Goal: Information Seeking & Learning: Learn about a topic

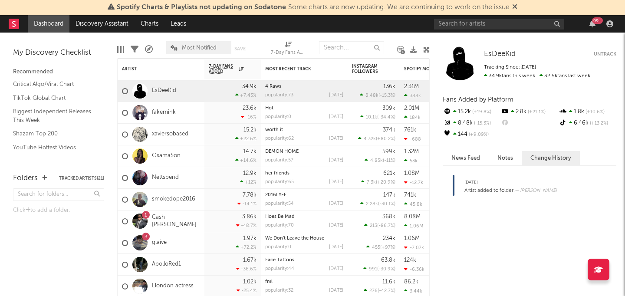
click at [467, 32] on div "99 +" at bounding box center [525, 23] width 182 height 17
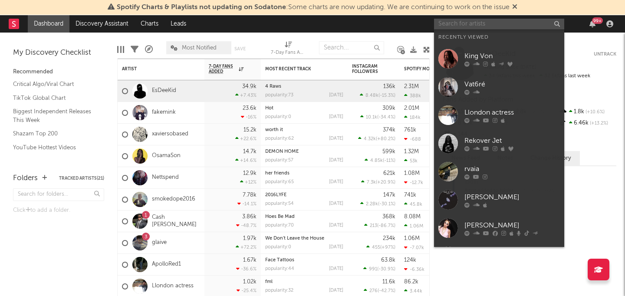
click at [467, 26] on input "text" at bounding box center [499, 24] width 130 height 11
paste input "Rainsford"
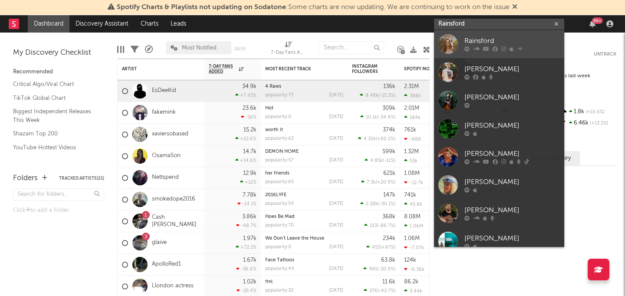
type input "Rainsford"
click at [472, 40] on div "Rainsford" at bounding box center [511, 41] width 95 height 10
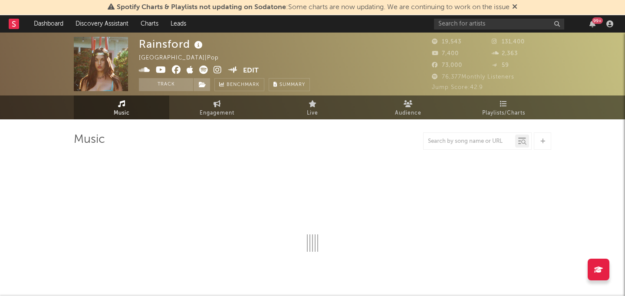
select select "6m"
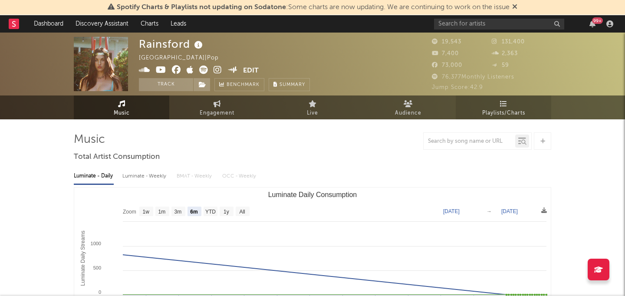
click at [516, 95] on link "Playlists/Charts" at bounding box center [502, 107] width 95 height 24
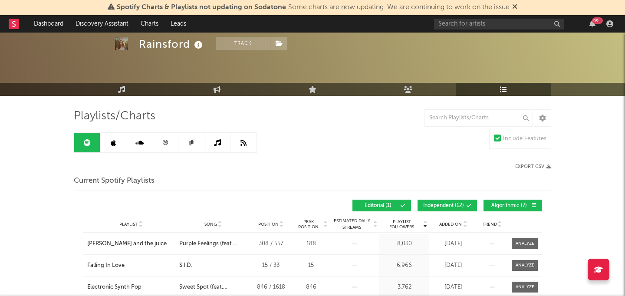
scroll to position [97, 0]
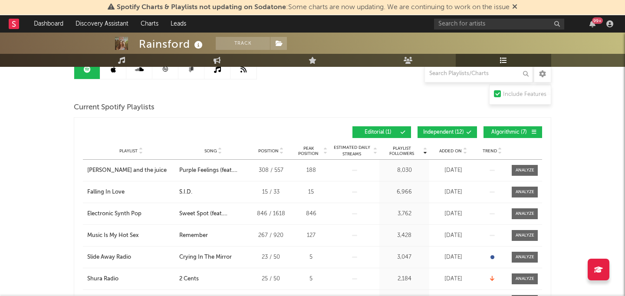
click at [116, 75] on link at bounding box center [113, 69] width 26 height 20
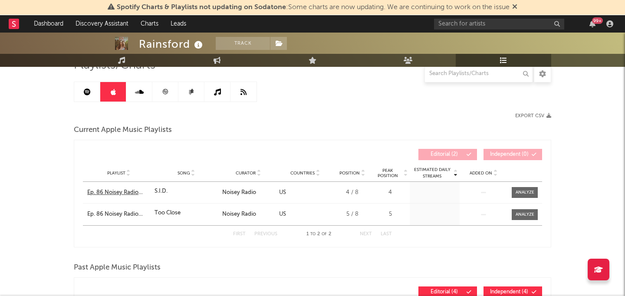
scroll to position [70, 0]
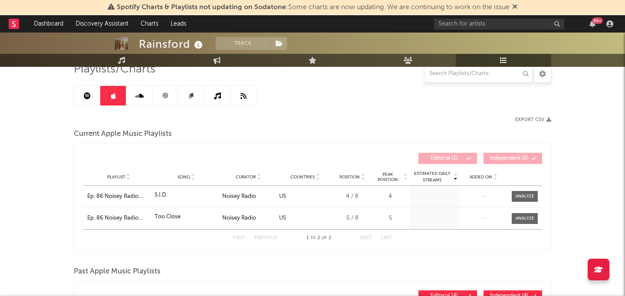
click at [138, 104] on link at bounding box center [139, 96] width 26 height 20
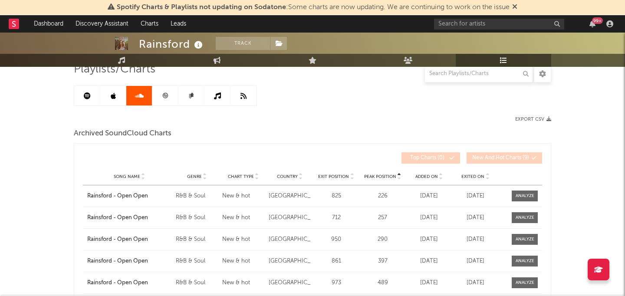
click at [164, 103] on link at bounding box center [165, 96] width 26 height 20
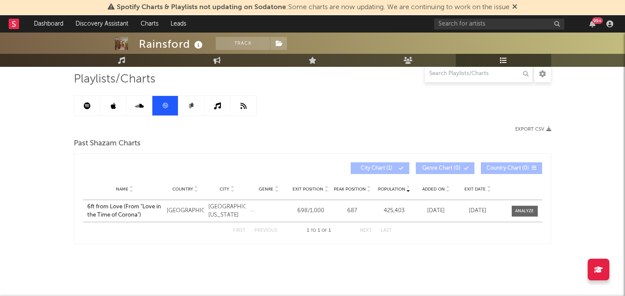
click at [189, 110] on link at bounding box center [191, 106] width 26 height 20
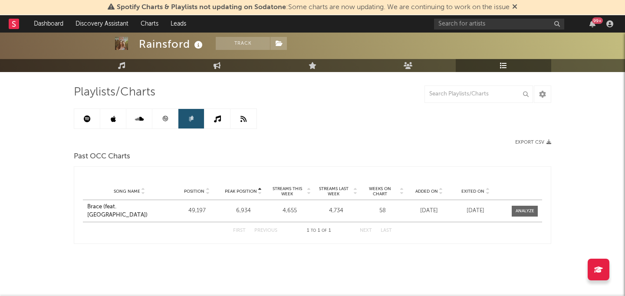
click at [220, 117] on link at bounding box center [217, 119] width 26 height 20
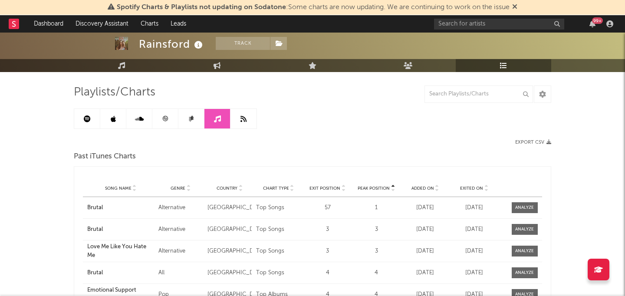
click at [245, 121] on icon at bounding box center [243, 118] width 6 height 7
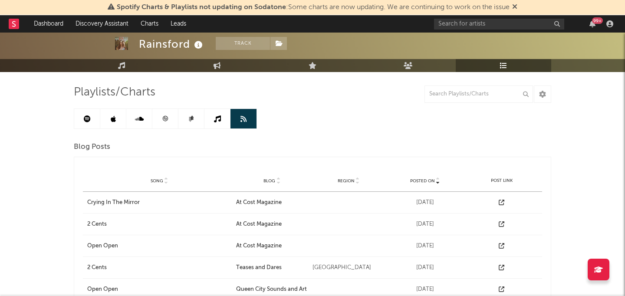
click at [114, 119] on icon at bounding box center [113, 118] width 5 height 7
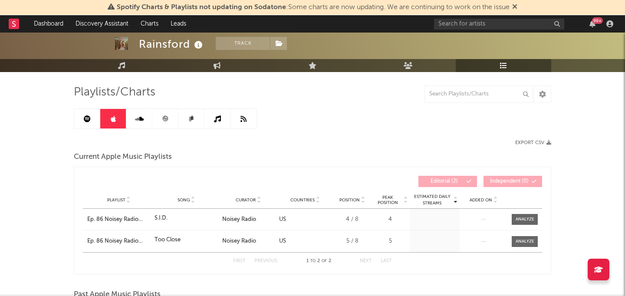
click at [86, 117] on icon at bounding box center [87, 118] width 7 height 7
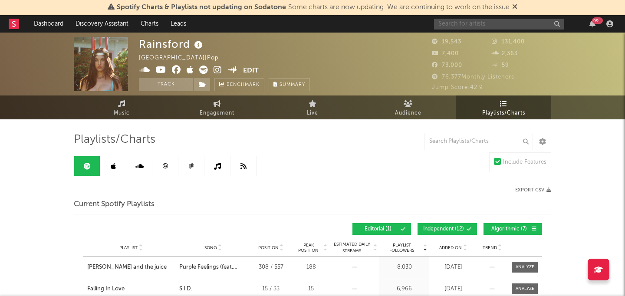
click at [471, 25] on input "text" at bounding box center [499, 24] width 130 height 11
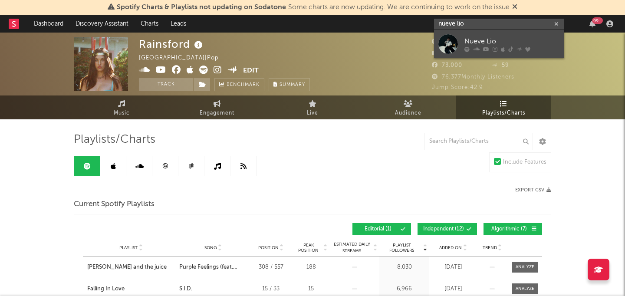
type input "nueve lio"
click at [498, 42] on div "Nueve Lio" at bounding box center [511, 41] width 95 height 10
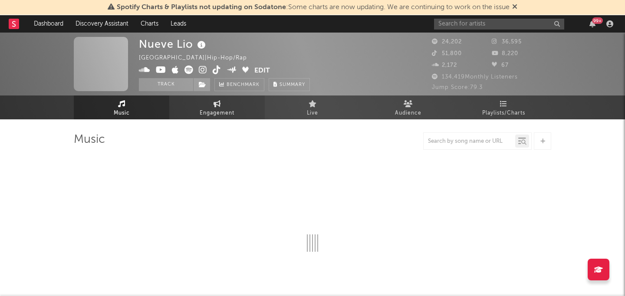
select select "6m"
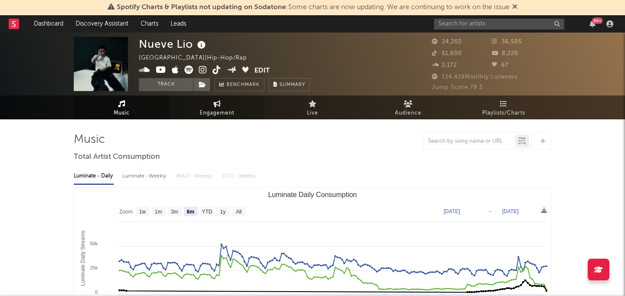
select select "6m"
click at [220, 100] on icon at bounding box center [216, 103] width 7 height 7
select select "1w"
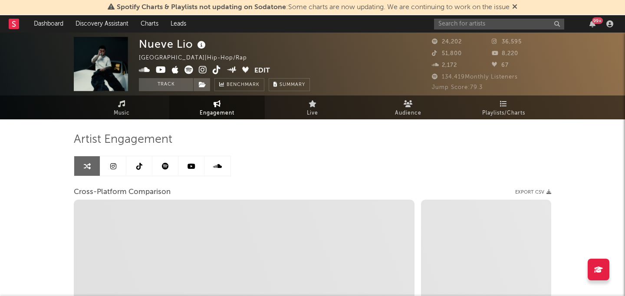
click at [218, 105] on icon at bounding box center [216, 103] width 7 height 7
click at [503, 101] on icon at bounding box center [503, 103] width 7 height 7
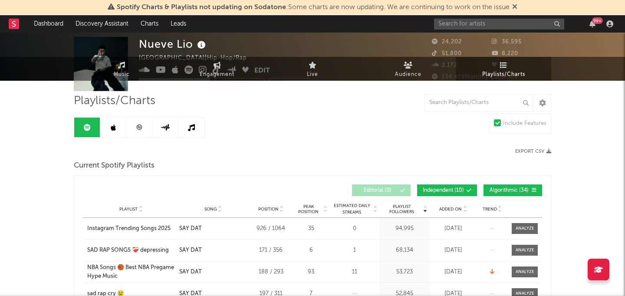
scroll to position [43, 0]
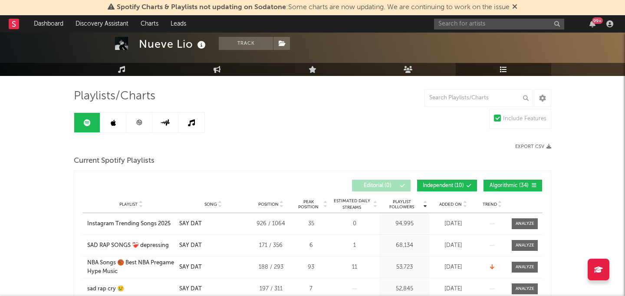
click at [108, 125] on link at bounding box center [113, 123] width 26 height 20
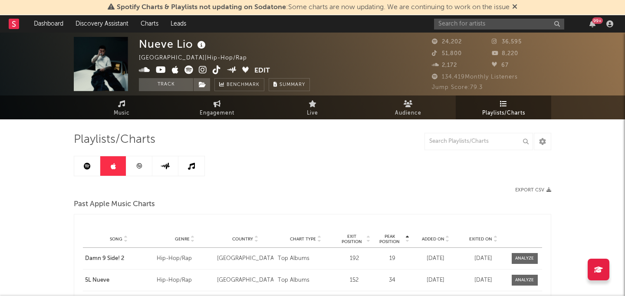
click at [135, 173] on link at bounding box center [139, 166] width 26 height 20
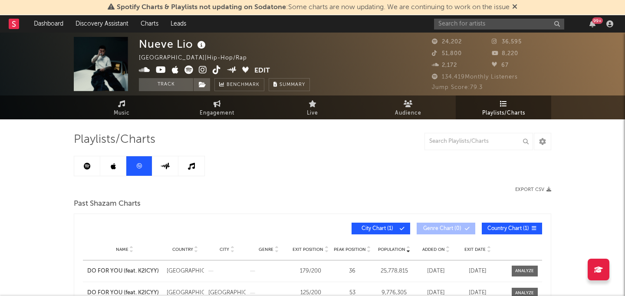
click at [167, 167] on icon at bounding box center [166, 166] width 10 height 7
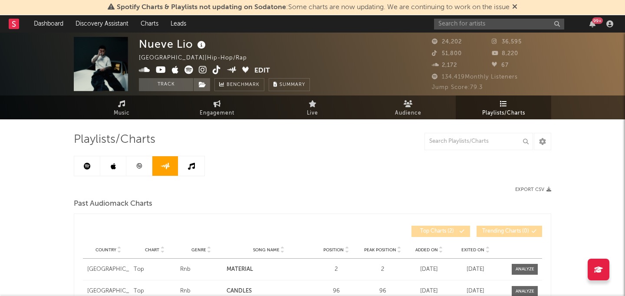
click at [190, 166] on icon at bounding box center [191, 166] width 7 height 7
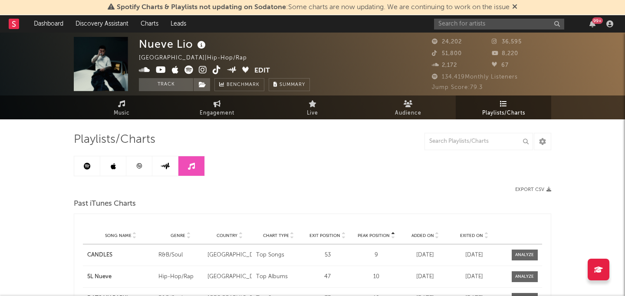
click at [89, 170] on link at bounding box center [87, 166] width 26 height 20
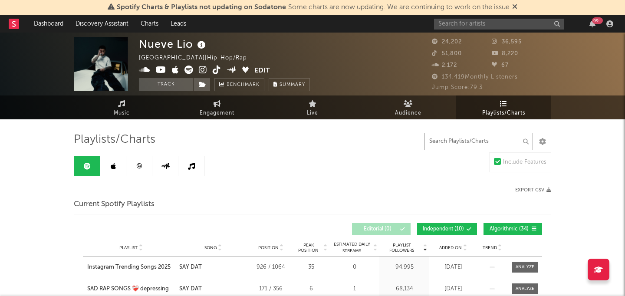
click at [472, 140] on input "text" at bounding box center [478, 141] width 108 height 17
click at [115, 166] on icon at bounding box center [113, 166] width 5 height 7
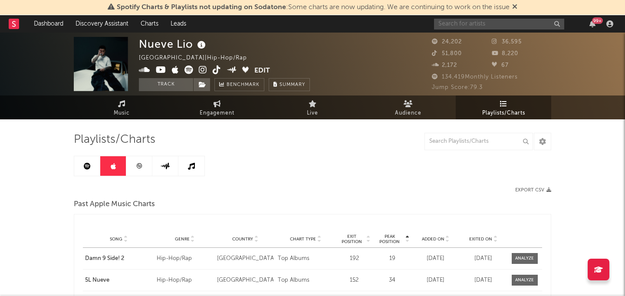
click at [495, 24] on input "text" at bounding box center [499, 24] width 130 height 11
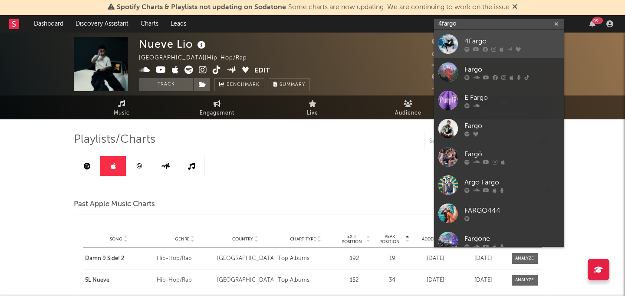
type input "4fargo"
click at [498, 41] on div "4Fargo" at bounding box center [511, 41] width 95 height 10
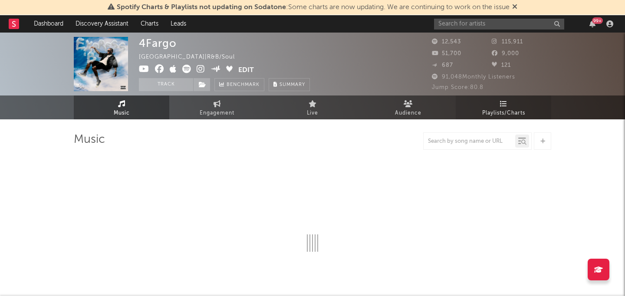
click at [489, 109] on span "Playlists/Charts" at bounding box center [503, 113] width 43 height 10
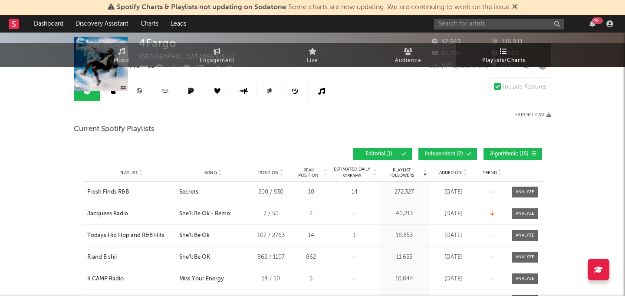
scroll to position [84, 0]
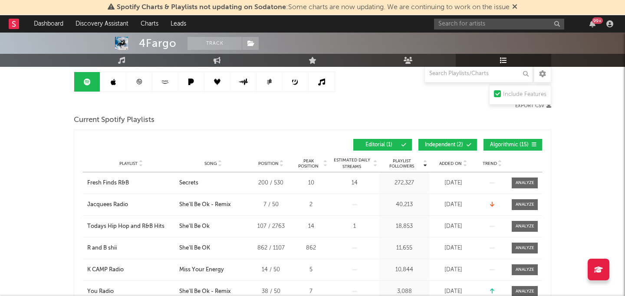
click at [109, 85] on link at bounding box center [113, 82] width 26 height 20
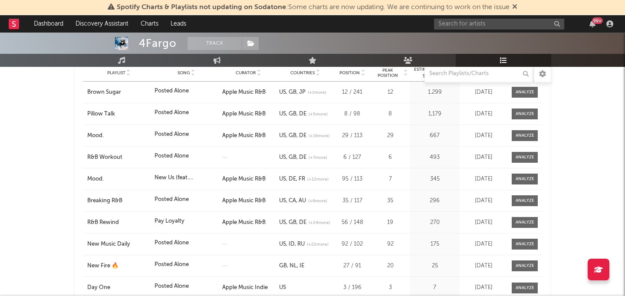
scroll to position [107, 0]
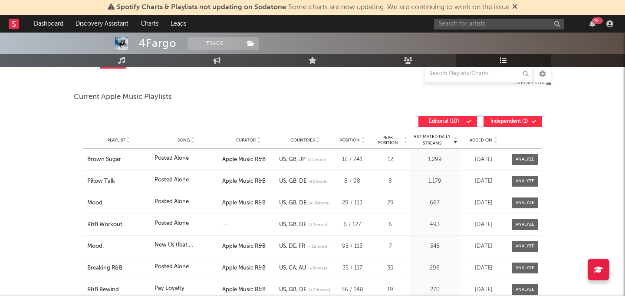
click at [493, 141] on icon at bounding box center [495, 141] width 4 height 3
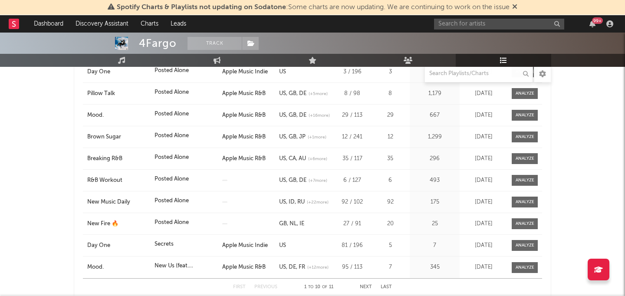
scroll to position [195, 0]
click at [100, 222] on div "New Fire 🔥" at bounding box center [118, 223] width 63 height 9
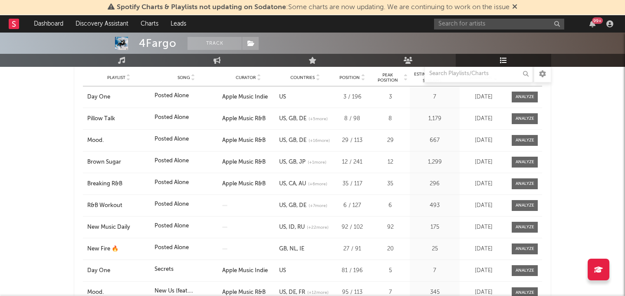
scroll to position [169, 0]
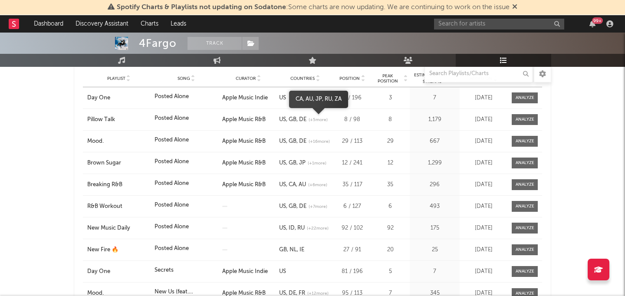
click at [315, 118] on span "(+ 5 more)" at bounding box center [317, 120] width 19 height 7
click at [280, 119] on link "US" at bounding box center [282, 120] width 7 height 6
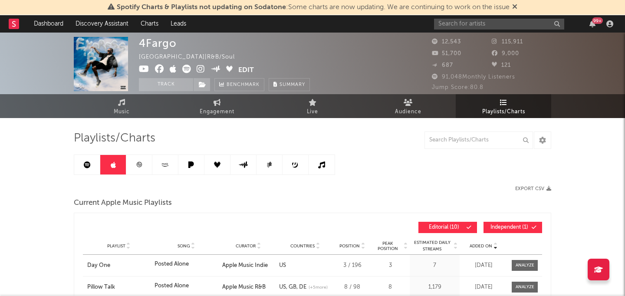
scroll to position [0, 0]
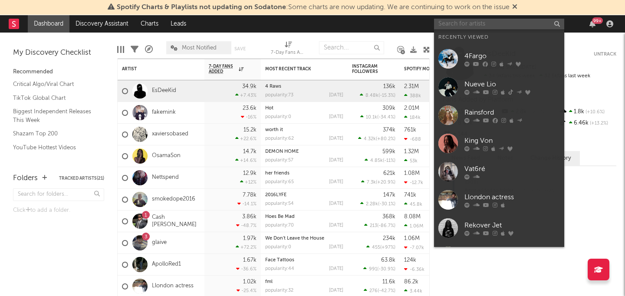
click at [505, 25] on input "text" at bounding box center [499, 24] width 130 height 11
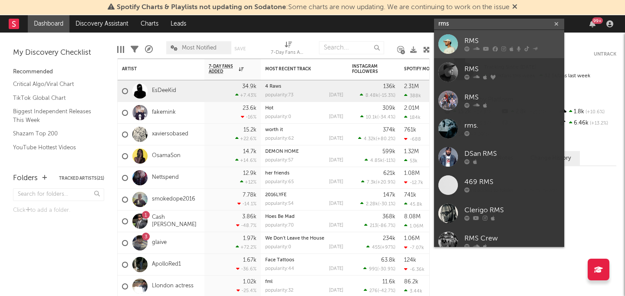
type input "rms"
click at [465, 43] on div "RMS" at bounding box center [511, 41] width 95 height 10
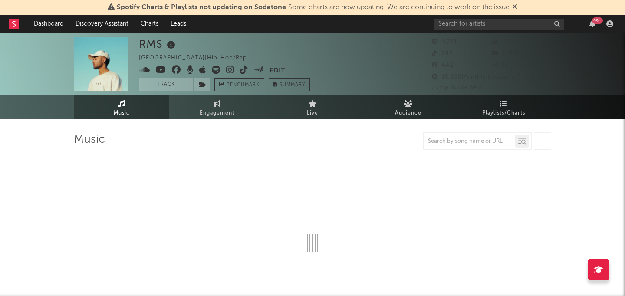
select select "1w"
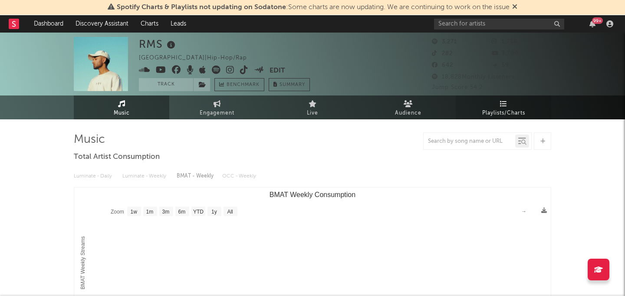
click at [503, 103] on icon at bounding box center [503, 103] width 7 height 7
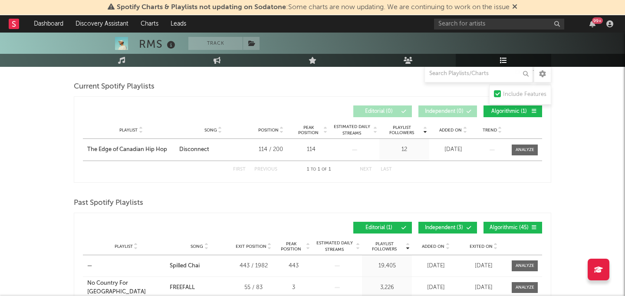
scroll to position [61, 0]
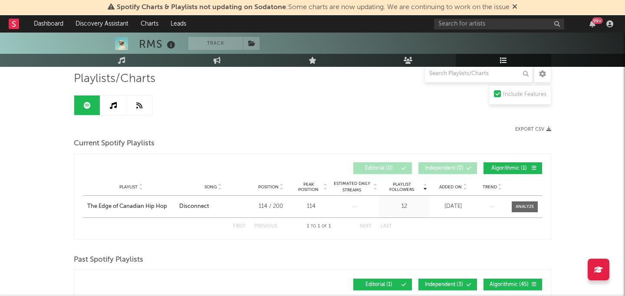
click at [119, 113] on link at bounding box center [113, 105] width 26 height 20
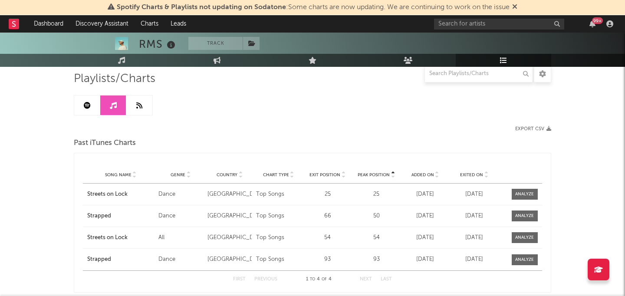
click at [93, 115] on div at bounding box center [113, 105] width 79 height 20
click at [86, 110] on link at bounding box center [87, 105] width 26 height 20
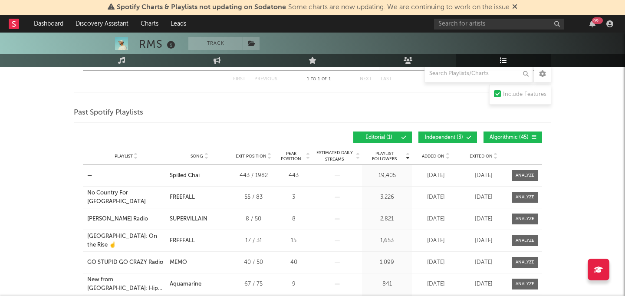
scroll to position [275, 0]
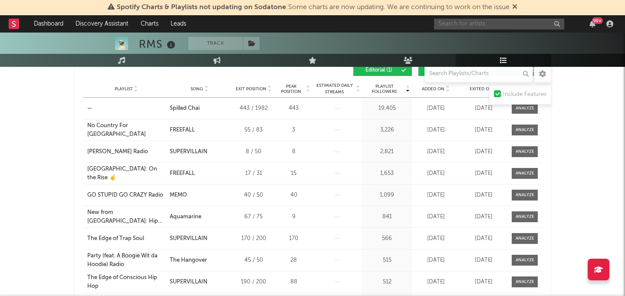
click at [469, 26] on input "text" at bounding box center [499, 24] width 130 height 11
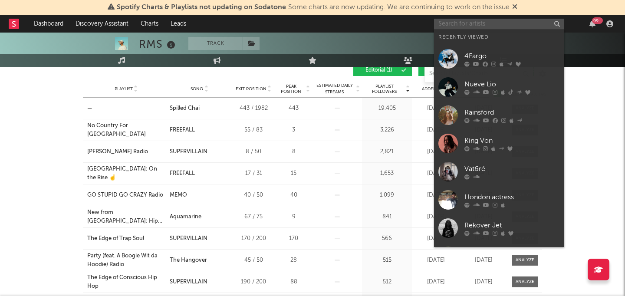
paste input "[PERSON_NAME]"
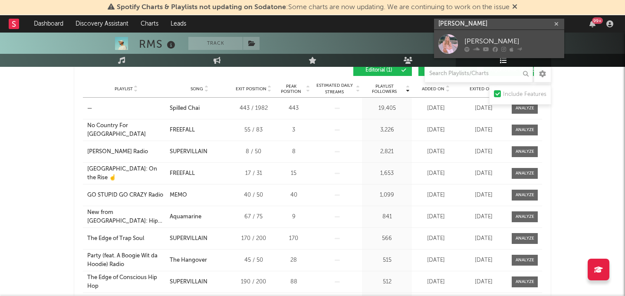
type input "[PERSON_NAME]"
click at [476, 38] on div "[PERSON_NAME]" at bounding box center [511, 41] width 95 height 10
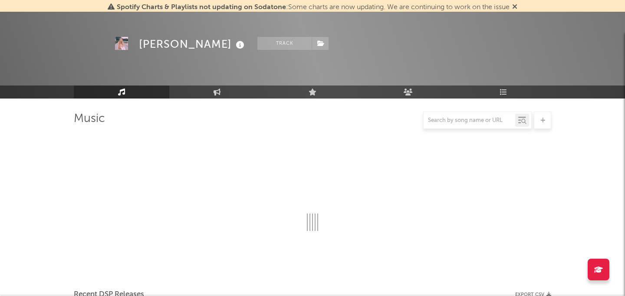
select select "6m"
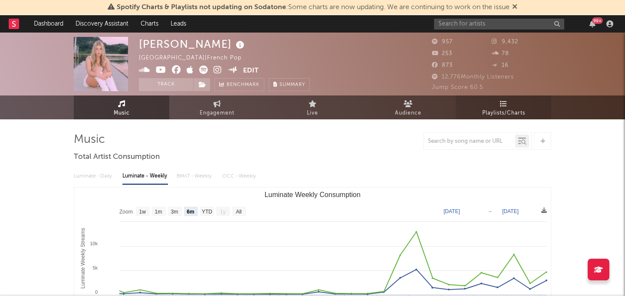
click at [478, 105] on link "Playlists/Charts" at bounding box center [502, 107] width 95 height 24
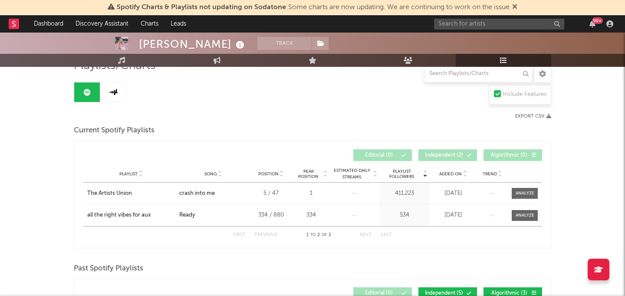
scroll to position [80, 0]
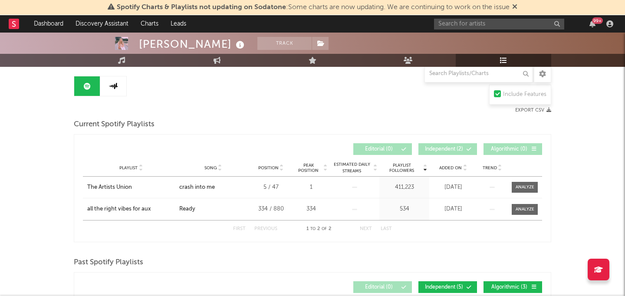
click at [113, 89] on link at bounding box center [113, 86] width 26 height 20
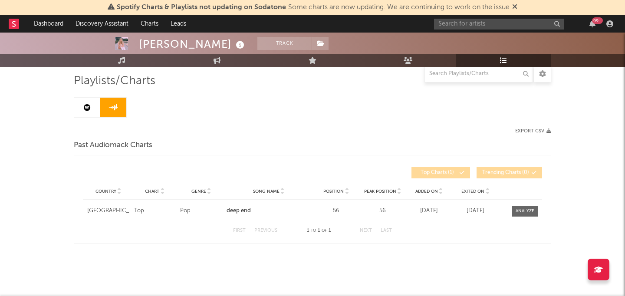
click at [82, 94] on div "Playlists/Charts Export CSV Past Audiomack Charts Country Country Chart Genre S…" at bounding box center [312, 159] width 477 height 170
click at [93, 98] on link at bounding box center [87, 108] width 26 height 20
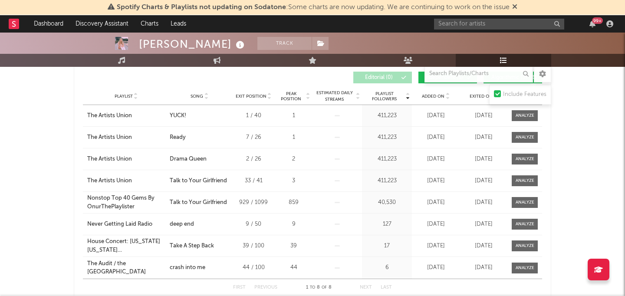
scroll to position [274, 0]
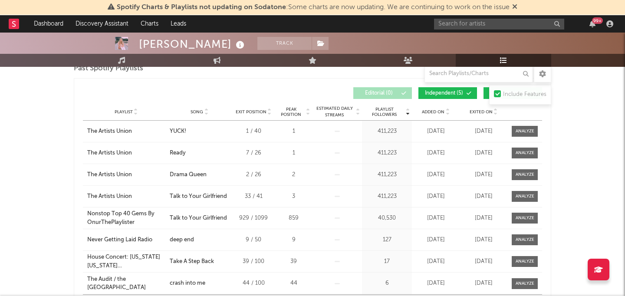
click at [522, 15] on div "99 +" at bounding box center [525, 23] width 182 height 17
click at [522, 18] on div "99 +" at bounding box center [525, 23] width 182 height 17
click at [521, 25] on input "text" at bounding box center [499, 24] width 130 height 11
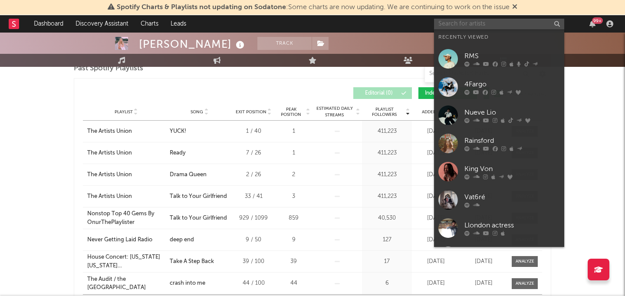
paste input "Apple Music"
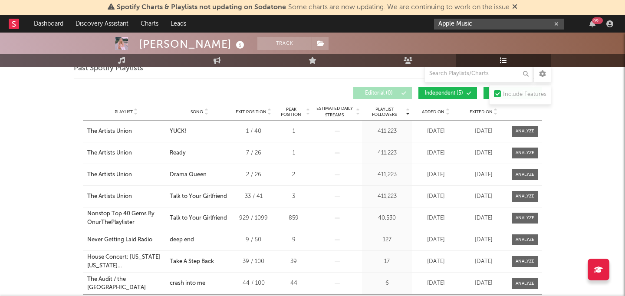
click at [465, 26] on input "Apple Music" at bounding box center [499, 24] width 130 height 11
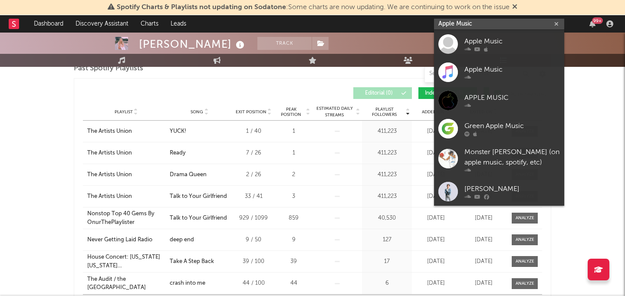
click at [465, 26] on input "Apple Music" at bounding box center [499, 24] width 130 height 11
paste input "Cuntrol"
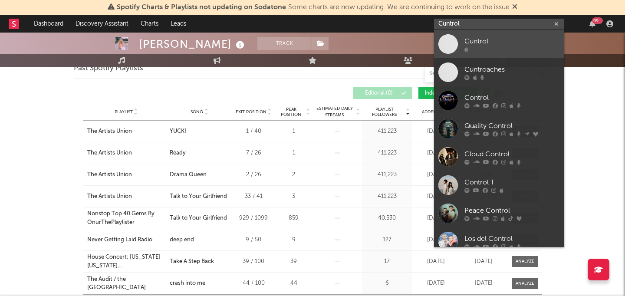
type input "Cuntrol"
click at [491, 44] on div "Cuntrol" at bounding box center [511, 41] width 95 height 10
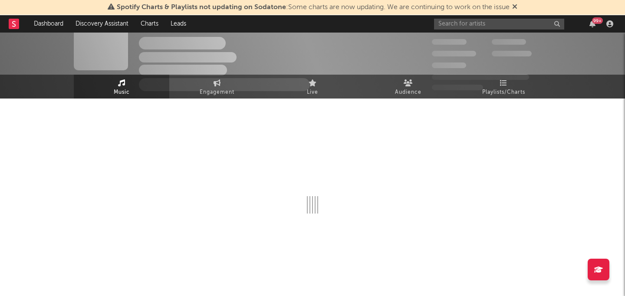
scroll to position [75, 0]
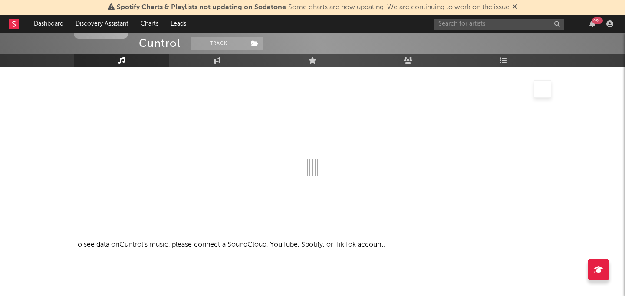
select select "1w"
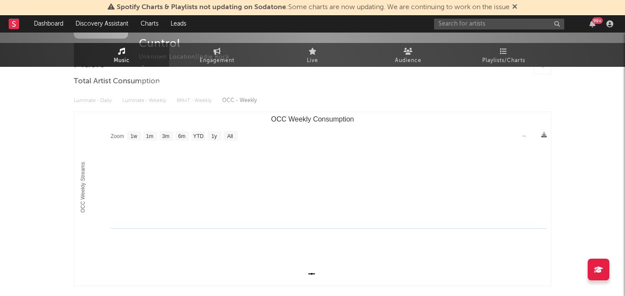
scroll to position [0, 0]
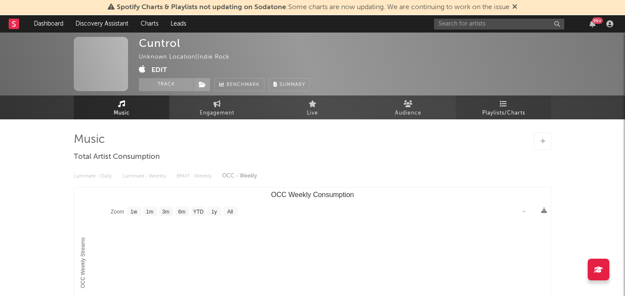
click at [485, 112] on span "Playlists/Charts" at bounding box center [503, 113] width 43 height 10
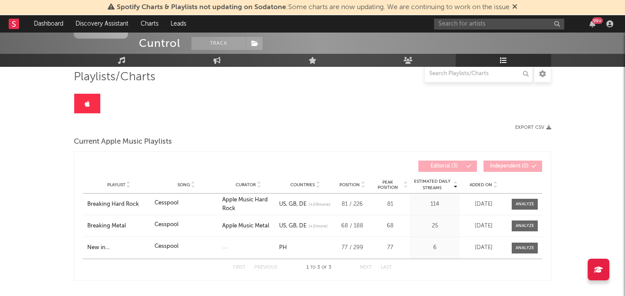
scroll to position [72, 0]
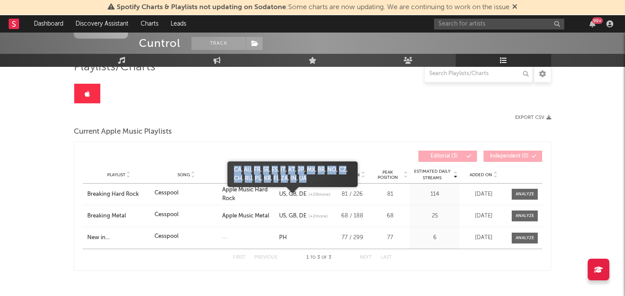
drag, startPoint x: 330, startPoint y: 177, endPoint x: 234, endPoint y: 167, distance: 95.9
click at [234, 167] on span "CA AU FR SE ES IT AT JP MX BR NO CZ CH RU PL KR FI ZA IN UA" at bounding box center [292, 174] width 130 height 17
copy span "CA AU FR SE ES IT AT JP MX BR NO CZ CH RU PL KR FI ZA IN UA"
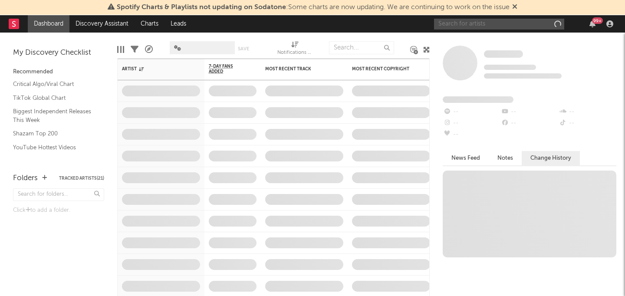
click at [500, 21] on input "text" at bounding box center [499, 24] width 130 height 11
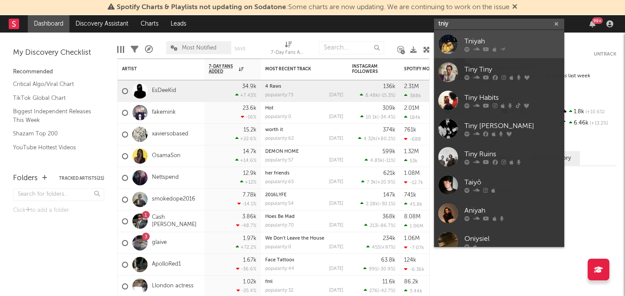
type input "tniy"
click at [500, 40] on div "Tniyah" at bounding box center [511, 41] width 95 height 10
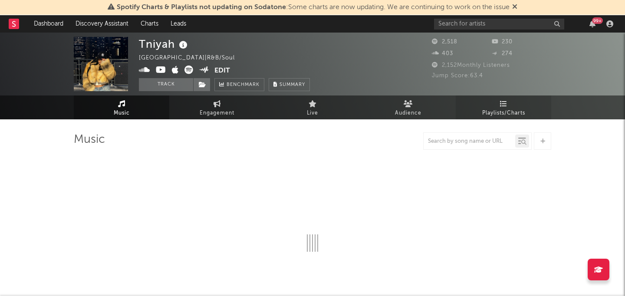
select select "6m"
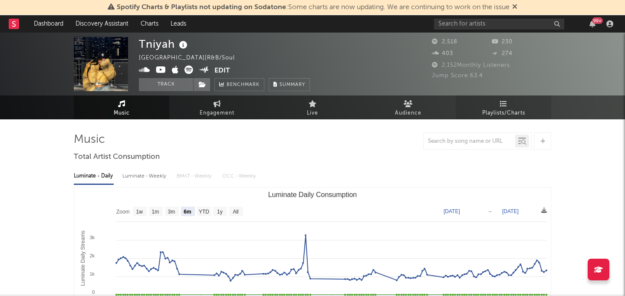
click at [503, 105] on icon at bounding box center [503, 103] width 7 height 7
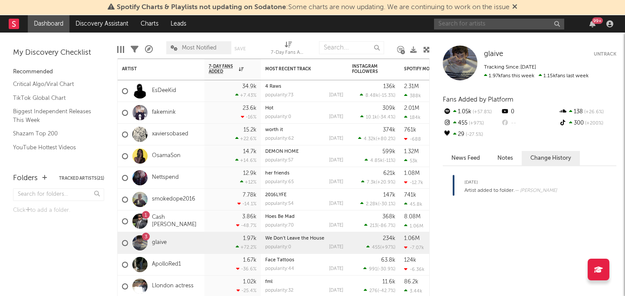
click at [481, 25] on input "text" at bounding box center [499, 24] width 130 height 11
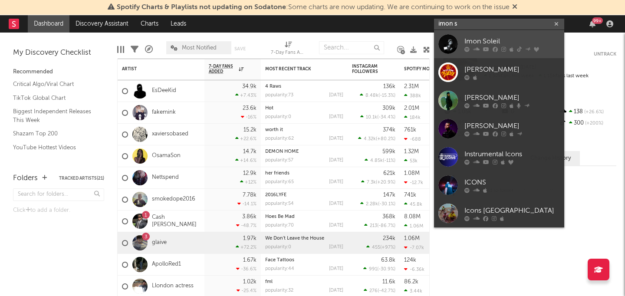
type input "imon s"
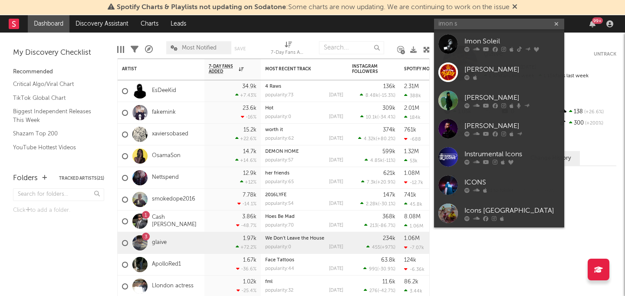
click at [485, 34] on link "Imon Soleil" at bounding box center [499, 44] width 130 height 28
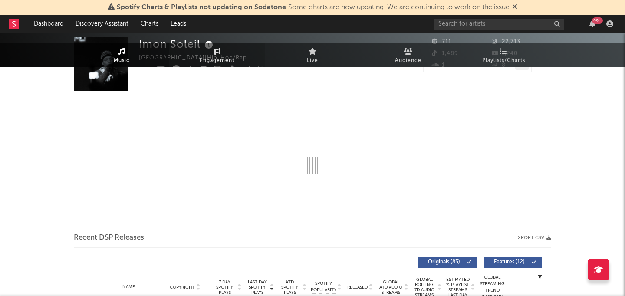
select select "1w"
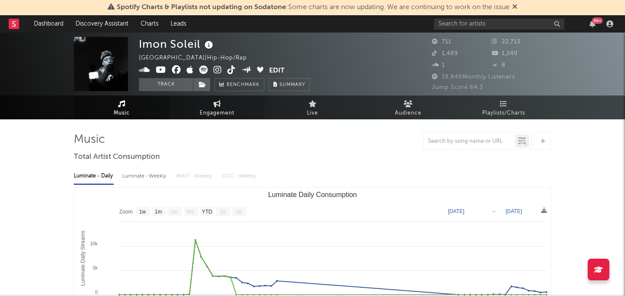
click at [206, 104] on link "Engagement" at bounding box center [216, 107] width 95 height 24
select select "1w"
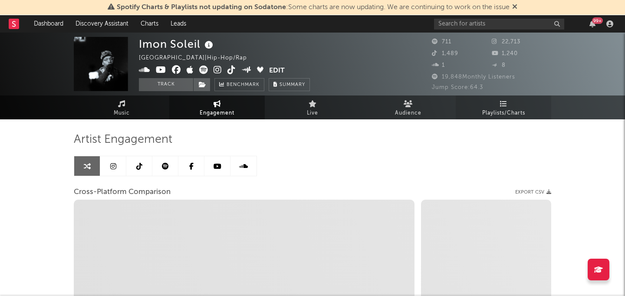
click at [518, 115] on span "Playlists/Charts" at bounding box center [503, 113] width 43 height 10
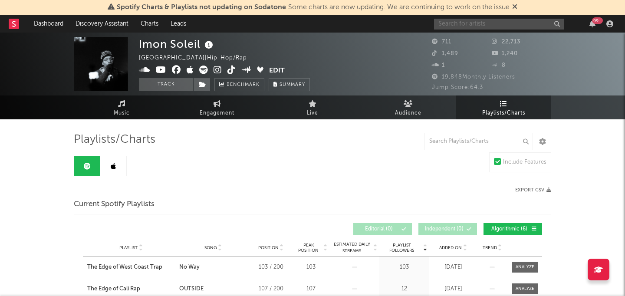
click at [479, 20] on input "text" at bounding box center [499, 24] width 130 height 11
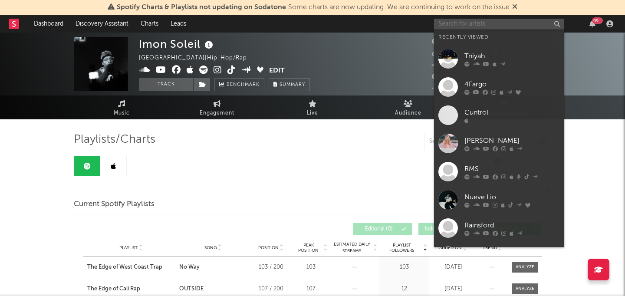
paste input "Brian Jordan, Jr."
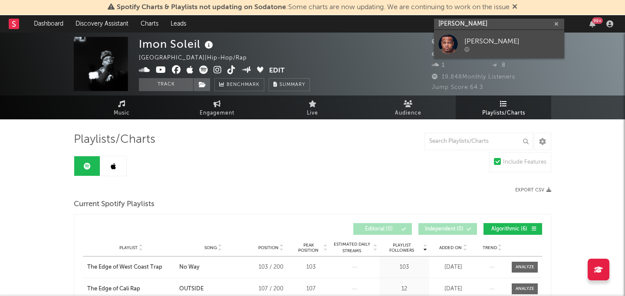
type input "Brian Jordan, Jr."
click at [488, 39] on div "Brian Jordan, Jr." at bounding box center [511, 41] width 95 height 10
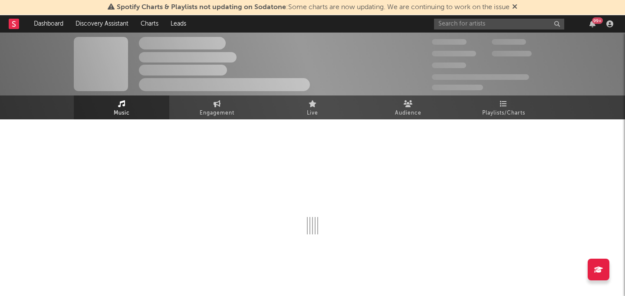
select select "1w"
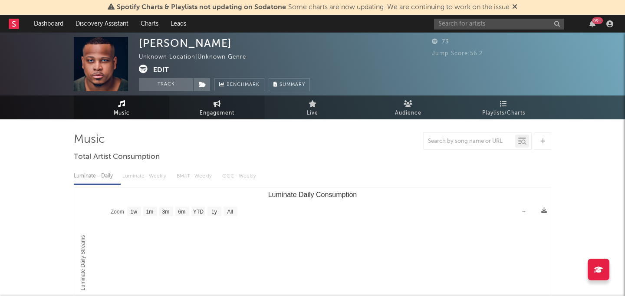
click at [225, 108] on span "Engagement" at bounding box center [217, 113] width 35 height 10
select select "1m"
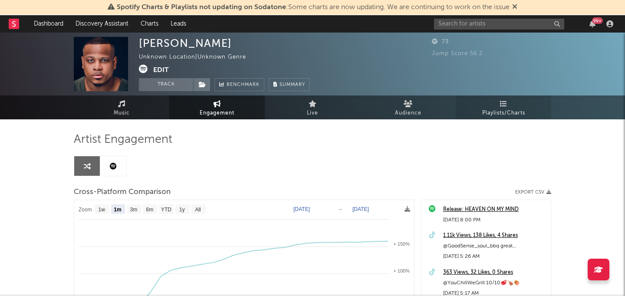
click at [502, 108] on span "Playlists/Charts" at bounding box center [503, 113] width 43 height 10
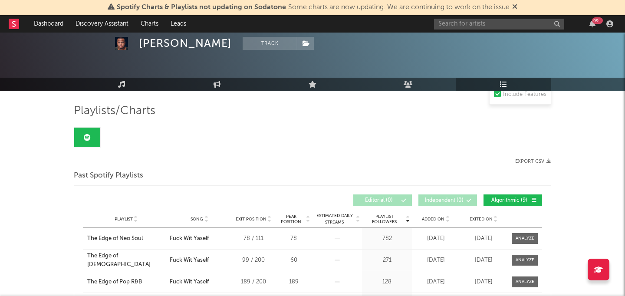
scroll to position [230, 0]
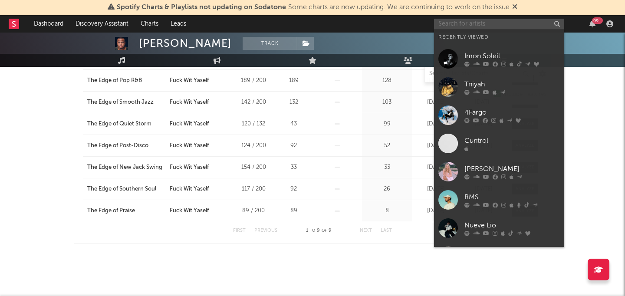
click at [475, 20] on input "text" at bounding box center [499, 24] width 130 height 11
paste input "Riese"
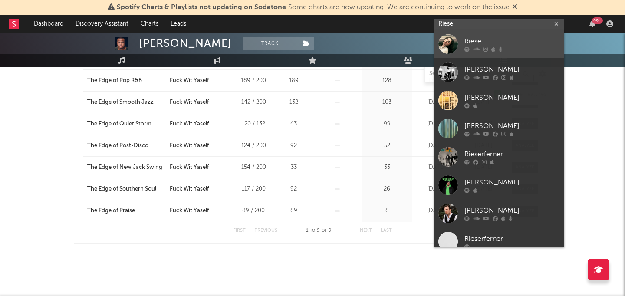
type input "Riese"
click at [482, 41] on div "Riese" at bounding box center [511, 41] width 95 height 10
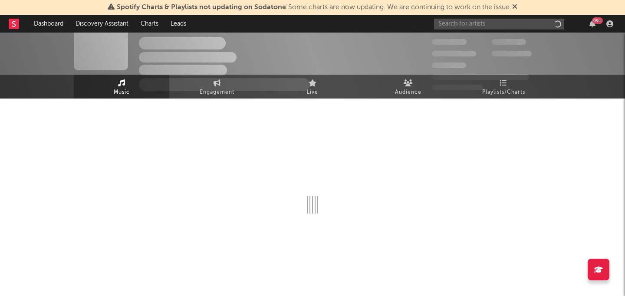
scroll to position [21, 0]
click at [489, 82] on link "Playlists/Charts" at bounding box center [502, 87] width 95 height 24
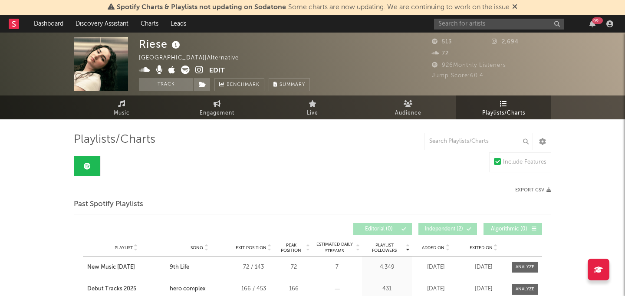
click at [200, 177] on div "Playlists/Charts Include Features Export CSV Past Spotify Playlists Playlist Fo…" at bounding box center [312, 227] width 477 height 190
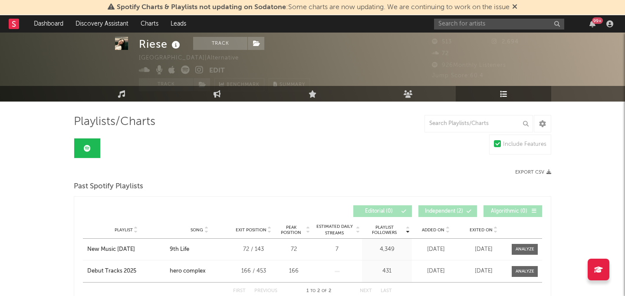
scroll to position [21, 0]
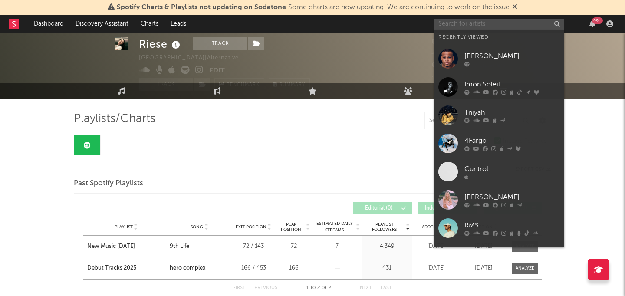
click at [471, 26] on input "text" at bounding box center [499, 24] width 130 height 11
paste input "Jacob Daley"
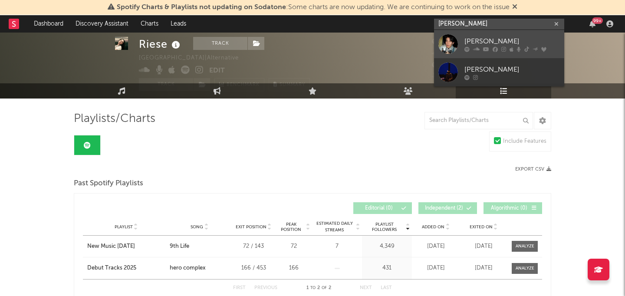
type input "Jacob Daley"
click at [475, 42] on div "Jacob Daley" at bounding box center [511, 41] width 95 height 10
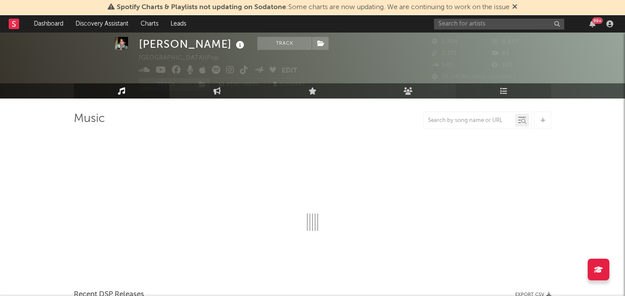
select select "6m"
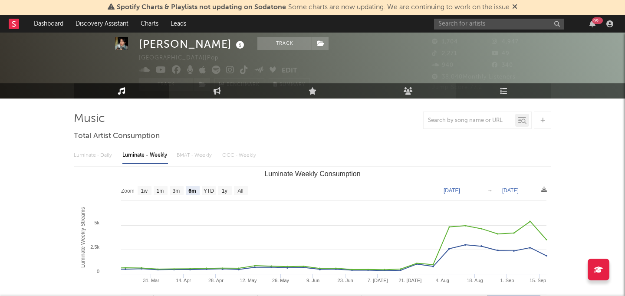
click at [493, 93] on link "Playlists/Charts" at bounding box center [502, 90] width 95 height 15
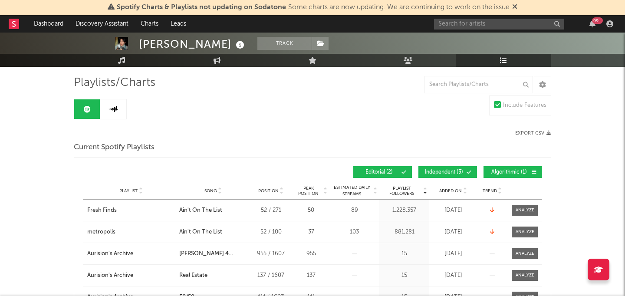
scroll to position [66, 0]
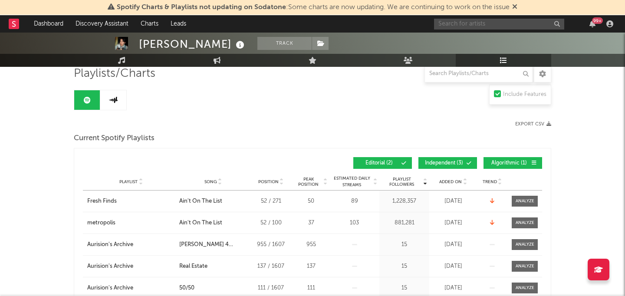
click at [460, 26] on input "text" at bounding box center [499, 24] width 130 height 11
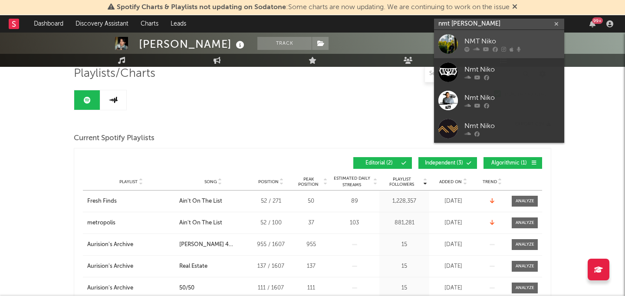
type input "nmt niko"
click at [487, 40] on div "NMT Niko" at bounding box center [511, 41] width 95 height 10
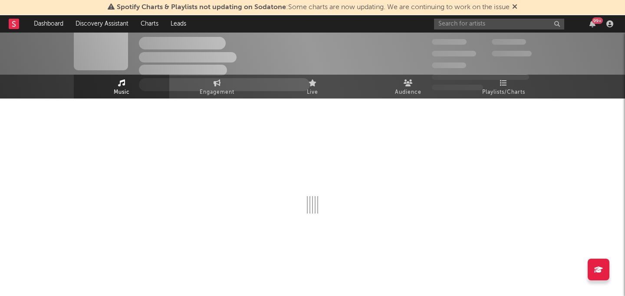
select select "6m"
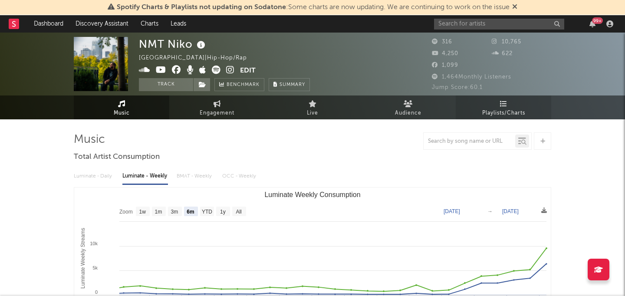
click at [531, 118] on link "Playlists/Charts" at bounding box center [502, 107] width 95 height 24
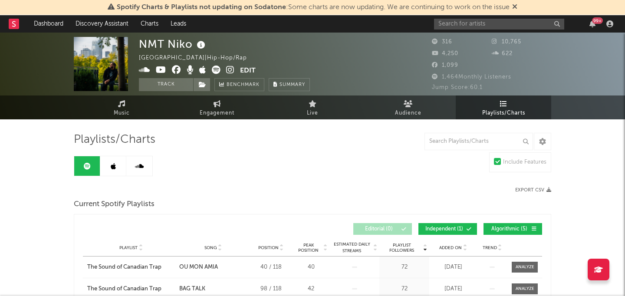
click at [115, 172] on link at bounding box center [113, 166] width 26 height 20
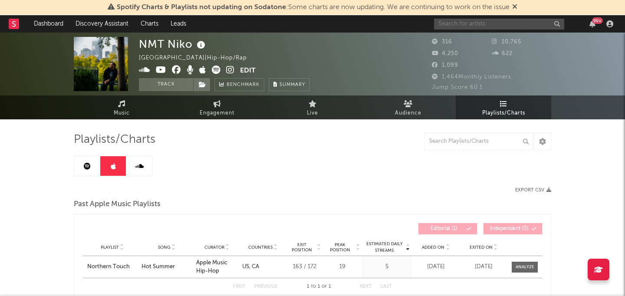
click at [483, 29] on input "text" at bounding box center [499, 24] width 130 height 11
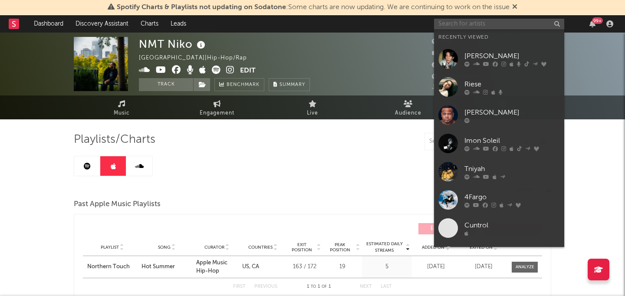
paste input "Lolife Blacc"
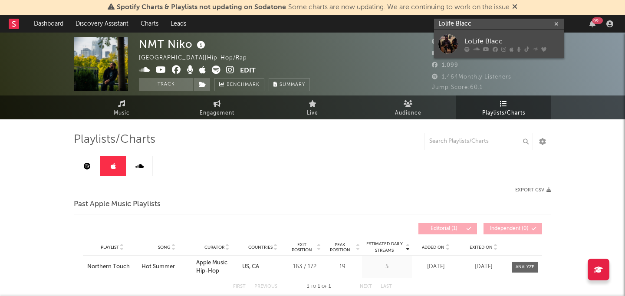
type input "Lolife Blacc"
click at [484, 36] on div "LoLife Blacc" at bounding box center [511, 41] width 95 height 10
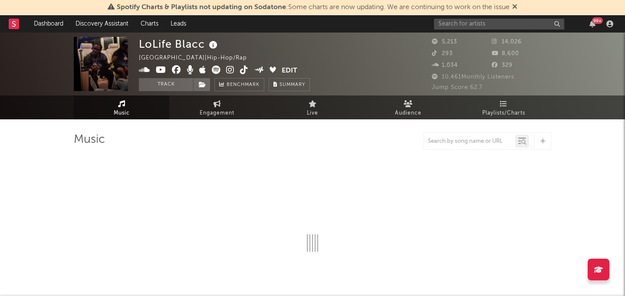
select select "6m"
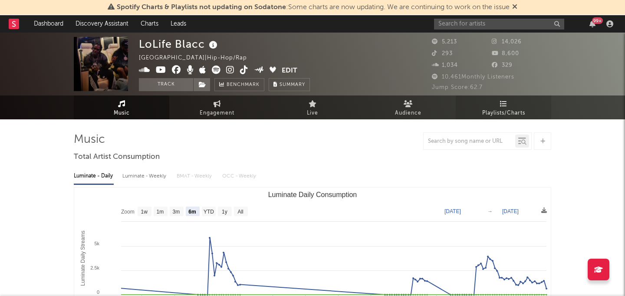
click at [525, 118] on link "Playlists/Charts" at bounding box center [502, 107] width 95 height 24
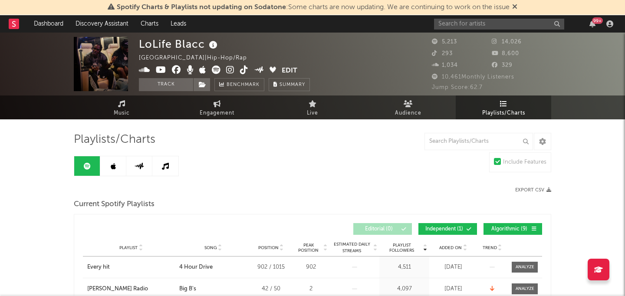
click at [151, 46] on div "LoLife Blacc" at bounding box center [179, 44] width 81 height 14
copy div "LoLife Blacc"
click at [105, 164] on link at bounding box center [113, 166] width 26 height 20
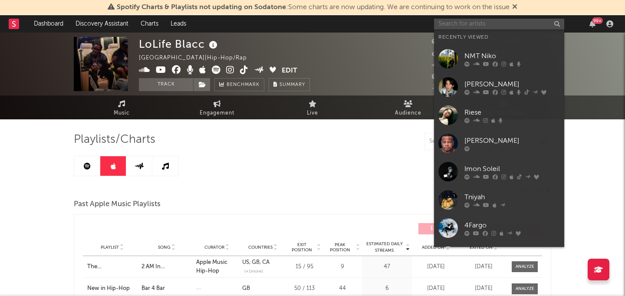
click at [454, 25] on input "text" at bounding box center [499, 24] width 130 height 11
paste input "Imon Soleil"
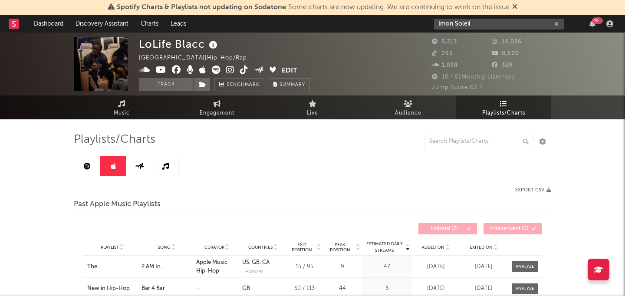
click at [477, 25] on input "Imon Soleil" at bounding box center [499, 24] width 130 height 11
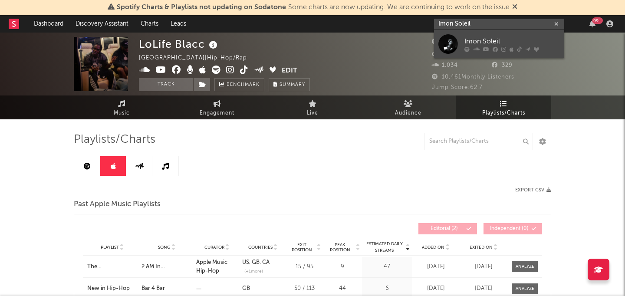
type input "Imon Soleil"
click at [477, 35] on link "Imon Soleil" at bounding box center [499, 44] width 130 height 28
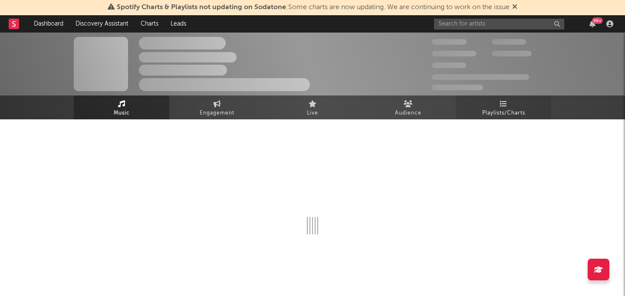
click at [477, 107] on link "Playlists/Charts" at bounding box center [502, 107] width 95 height 24
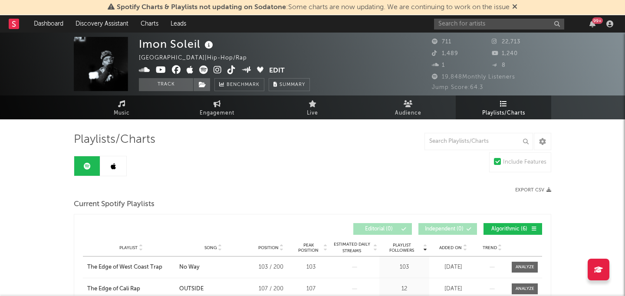
click at [460, 13] on div "Spotify Charts & Playlists not updating on Sodatone : Some charts are now updat…" at bounding box center [312, 7] width 625 height 15
click at [460, 21] on input "text" at bounding box center [499, 24] width 130 height 11
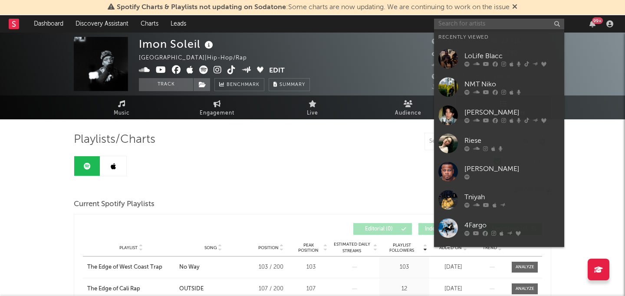
paste input "Sloane Simon"
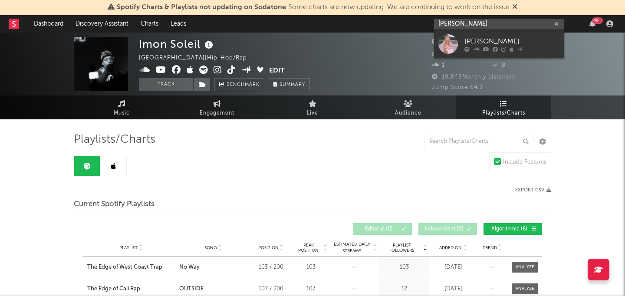
click at [462, 23] on input "Sloane Simon" at bounding box center [499, 24] width 130 height 11
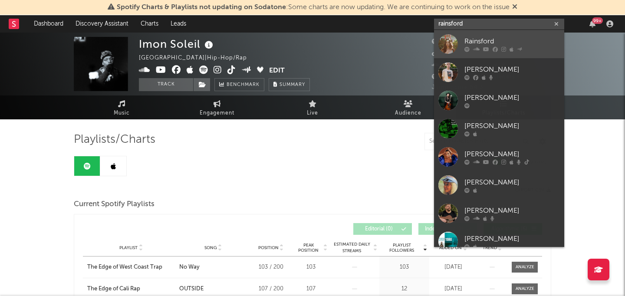
type input "rainsford"
click at [473, 41] on div "Rainsford" at bounding box center [511, 41] width 95 height 10
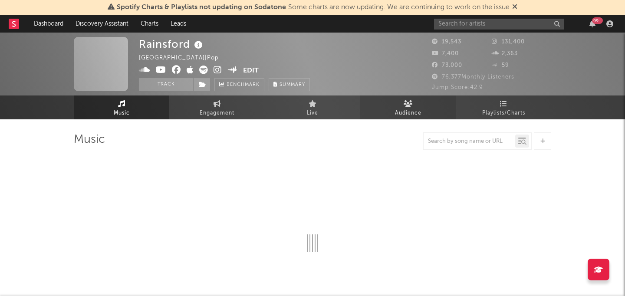
select select "6m"
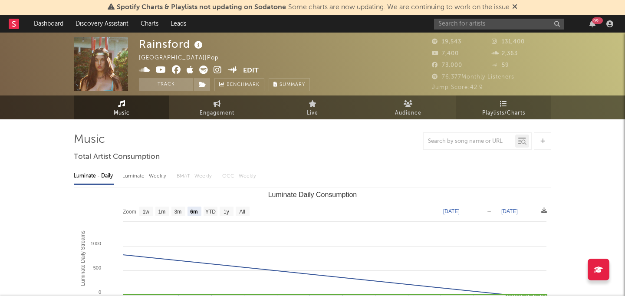
click at [487, 100] on link "Playlists/Charts" at bounding box center [502, 107] width 95 height 24
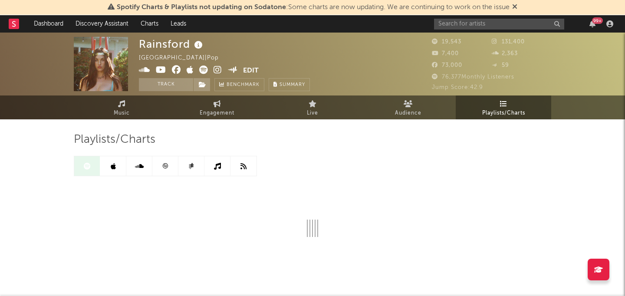
click at [110, 163] on link at bounding box center [113, 166] width 26 height 20
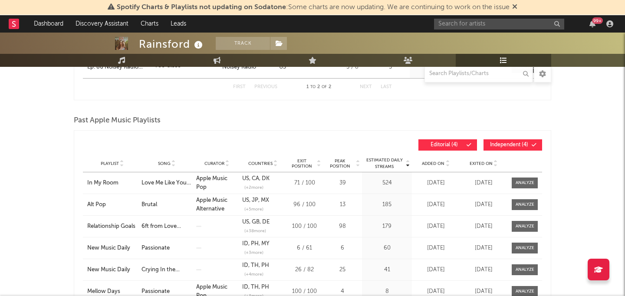
scroll to position [226, 0]
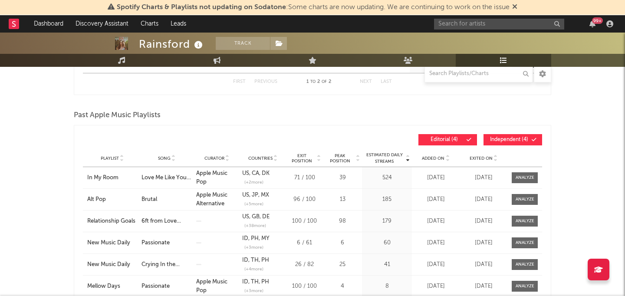
click at [496, 16] on div "99 +" at bounding box center [525, 23] width 182 height 17
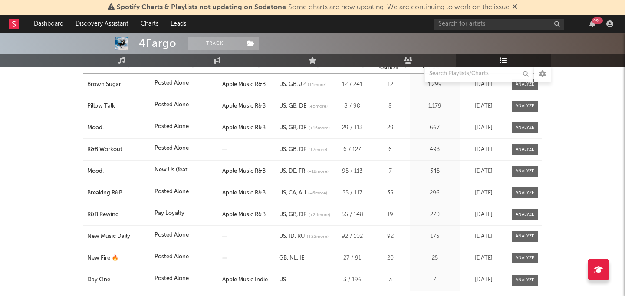
scroll to position [152, 0]
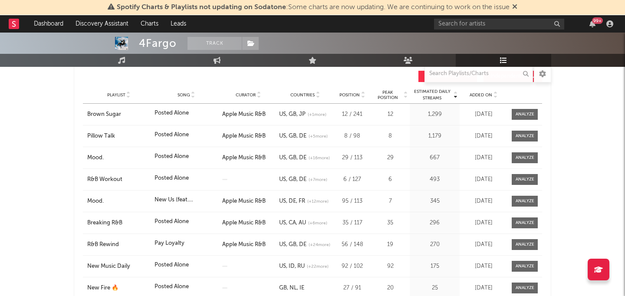
click at [489, 83] on div "Estimated Daily Streams Playlist Song Curator Countries Position Peak Position …" at bounding box center [312, 76] width 459 height 20
click at [489, 88] on div "Playlist Song Curator Genre Countries Country Chart Type Position Peak Position…" at bounding box center [312, 94] width 459 height 17
click at [490, 93] on span "Added On" at bounding box center [480, 94] width 23 height 5
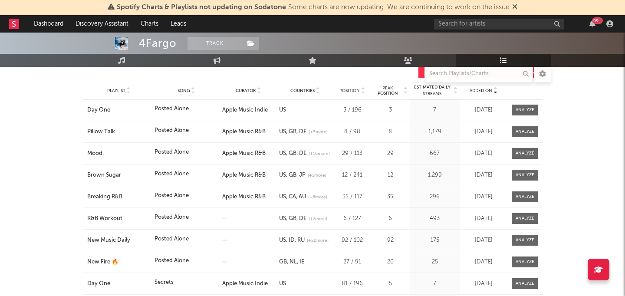
scroll to position [157, 0]
click at [316, 173] on span "(+ 1 more)" at bounding box center [317, 175] width 19 height 7
drag, startPoint x: 276, startPoint y: 172, endPoint x: 307, endPoint y: 172, distance: 30.4
click at [307, 172] on div "Countries US [GEOGRAPHIC_DATA] JP (+ 1 more)" at bounding box center [305, 174] width 57 height 9
copy div "US GB JP"
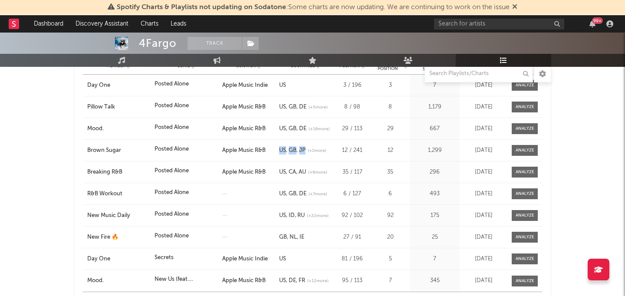
scroll to position [182, 0]
drag, startPoint x: 277, startPoint y: 105, endPoint x: 307, endPoint y: 109, distance: 30.7
click at [307, 109] on div "Countries US GB DE (+ 5 more)" at bounding box center [305, 106] width 57 height 9
copy div "US GB DE"
drag, startPoint x: 294, startPoint y: 84, endPoint x: 344, endPoint y: 85, distance: 49.9
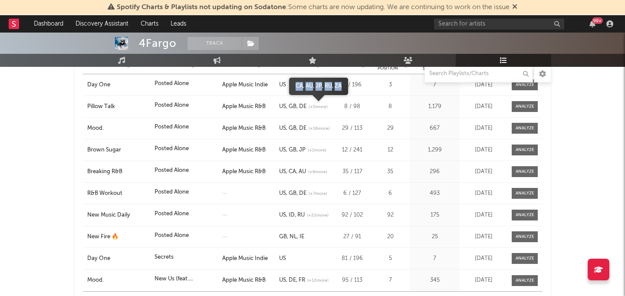
click at [344, 85] on span "CA AU JP RU ZA" at bounding box center [318, 86] width 59 height 9
copy span "CA AU JP RU ZA"
drag, startPoint x: 278, startPoint y: 125, endPoint x: 305, endPoint y: 126, distance: 27.8
click at [305, 126] on div "Countries US GB DE (+ 16 more)" at bounding box center [305, 128] width 57 height 9
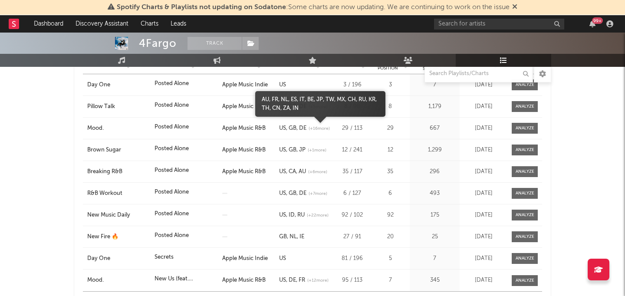
click at [280, 119] on div "Playlist Mood. Song Posted Alone Curator Apple Music R&B Genre Countries US GB …" at bounding box center [312, 128] width 459 height 21
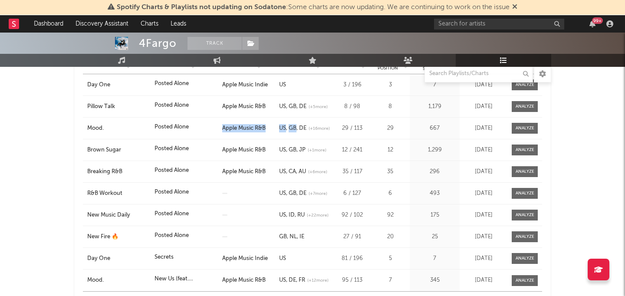
drag, startPoint x: 276, startPoint y: 120, endPoint x: 300, endPoint y: 125, distance: 24.5
click at [300, 127] on div "Playlist Mood. Song Posted Alone Curator Apple Music R&B Genre Countries US GB …" at bounding box center [312, 128] width 459 height 21
click at [274, 131] on div "Apple Music R&B" at bounding box center [248, 128] width 52 height 9
drag, startPoint x: 278, startPoint y: 130, endPoint x: 308, endPoint y: 128, distance: 30.4
click at [308, 128] on div "Countries US GB DE (+ 16 more)" at bounding box center [305, 128] width 57 height 9
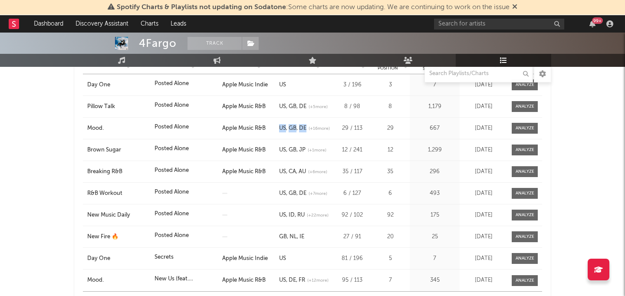
copy div "US GB DE"
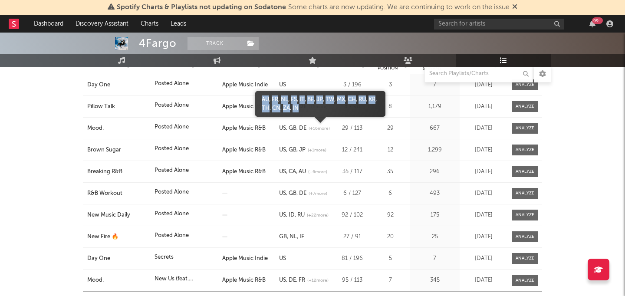
drag, startPoint x: 311, startPoint y: 108, endPoint x: 259, endPoint y: 98, distance: 53.4
click at [259, 98] on span "AU FR NL ES IT BE JP TW MX CH RU KR TH CN ZA IN" at bounding box center [320, 103] width 130 height 17
copy span "AU FR NL ES IT BE JP TW MX CH RU KR TH CN ZA IN"
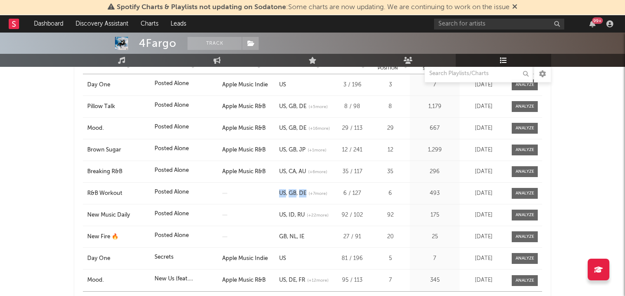
drag, startPoint x: 273, startPoint y: 192, endPoint x: 306, endPoint y: 196, distance: 33.2
click at [306, 196] on div "Playlist R&B Workout Song Posted Alone Curator Genre Countries US GB DE (+ 7 mo…" at bounding box center [312, 193] width 459 height 21
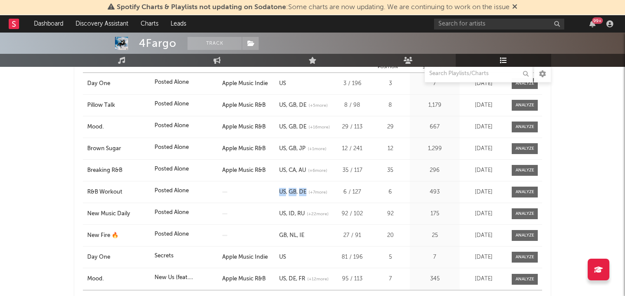
scroll to position [186, 0]
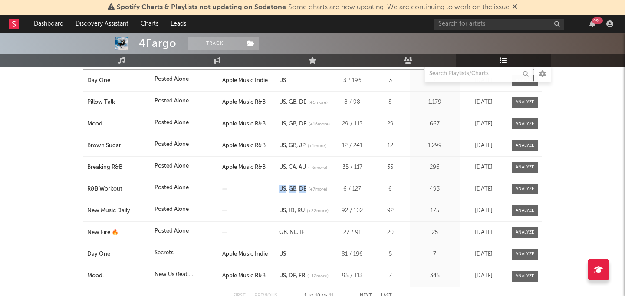
copy div "Genre Countries US GB DE"
click at [286, 169] on span "CA AU FR JP MX KR IL" at bounding box center [318, 168] width 76 height 9
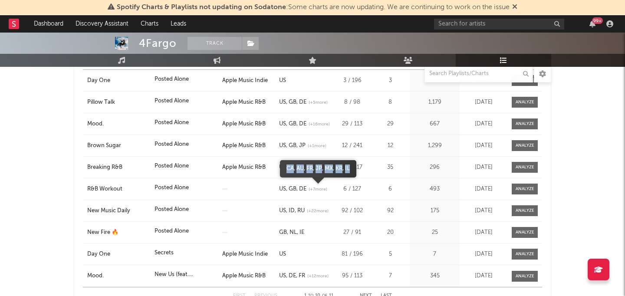
drag, startPoint x: 285, startPoint y: 167, endPoint x: 351, endPoint y: 167, distance: 66.8
click at [351, 167] on span "CA AU FR JP MX KR IL" at bounding box center [318, 168] width 76 height 9
copy span "CA AU FR JP MX KR IL"
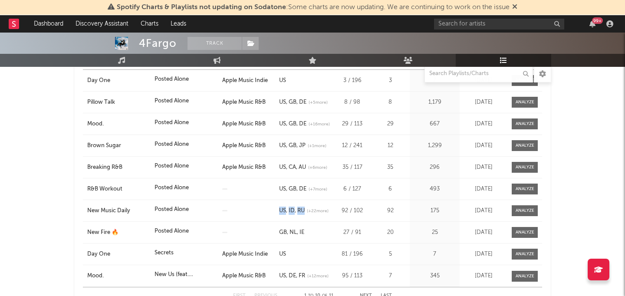
drag, startPoint x: 278, startPoint y: 211, endPoint x: 305, endPoint y: 209, distance: 27.4
click at [305, 209] on div "Countries US ID RU (+ 22 more)" at bounding box center [305, 210] width 57 height 9
copy div "US ID RU"
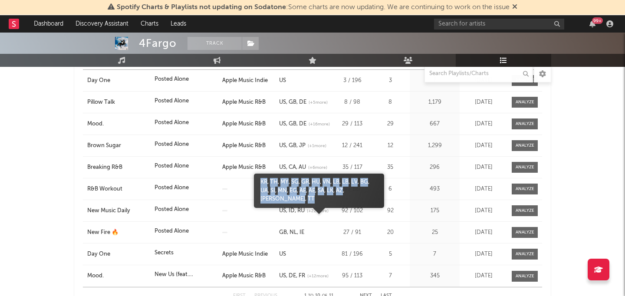
drag, startPoint x: 366, startPoint y: 190, endPoint x: 261, endPoint y: 180, distance: 105.4
click at [261, 180] on span "KR TH MY SG GR HU VN LB LB LV BG UA SI MN EG AE AE SA LK AZ JO TT" at bounding box center [319, 191] width 130 height 26
copy span "KR TH MY SG GR HU VN LB LB LV BG UA SI MN EG AE AE SA LK AZ JO TT"
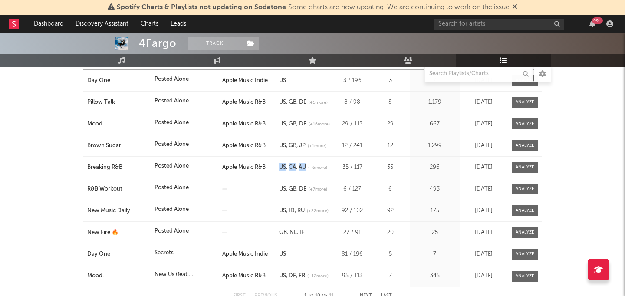
drag, startPoint x: 277, startPoint y: 165, endPoint x: 306, endPoint y: 165, distance: 28.6
click at [306, 165] on div "Countries US CA AU (+ 6 more)" at bounding box center [305, 167] width 57 height 9
copy div "US CA AU"
drag, startPoint x: 349, startPoint y: 146, endPoint x: 290, endPoint y: 146, distance: 59.0
click at [290, 146] on span "FR JP TW RU KR ZA" at bounding box center [318, 147] width 69 height 9
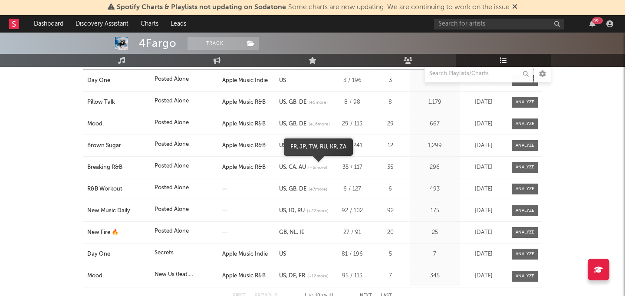
click at [334, 147] on link "KR" at bounding box center [332, 147] width 10 height 6
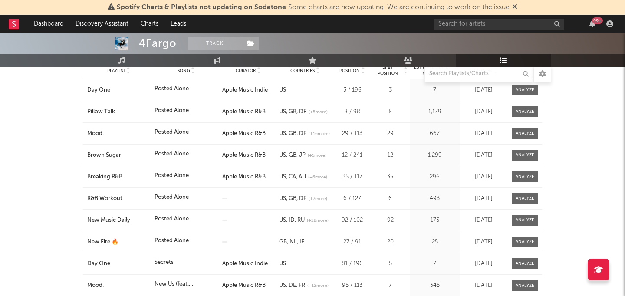
scroll to position [176, 0]
drag, startPoint x: 314, startPoint y: 244, endPoint x: 280, endPoint y: 244, distance: 33.8
click at [280, 244] on div "GB NL IE" at bounding box center [305, 242] width 52 height 9
click at [303, 242] on link "IE" at bounding box center [300, 242] width 7 height 6
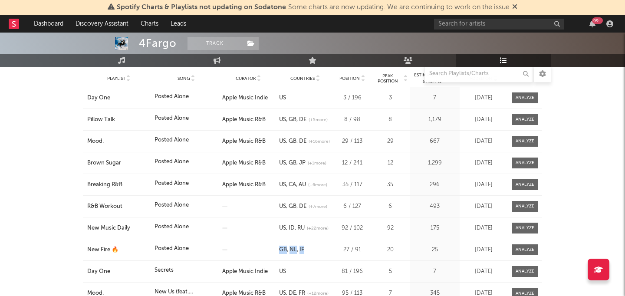
scroll to position [170, 0]
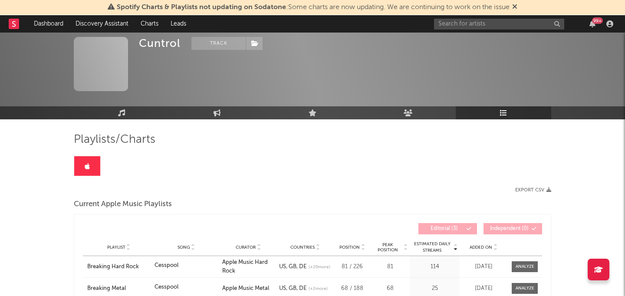
scroll to position [72, 0]
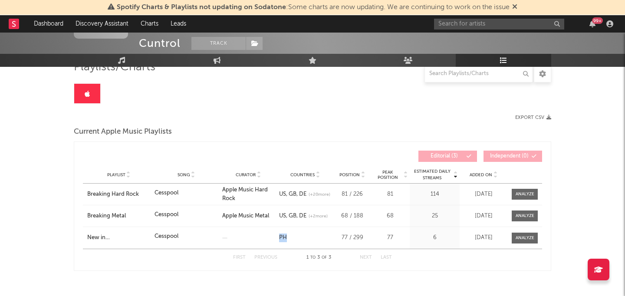
drag, startPoint x: 300, startPoint y: 237, endPoint x: 278, endPoint y: 236, distance: 22.6
click at [278, 236] on div "Countries PH" at bounding box center [305, 237] width 57 height 9
copy link "PH"
click at [285, 236] on link "PH" at bounding box center [283, 238] width 8 height 6
drag, startPoint x: 279, startPoint y: 210, endPoint x: 306, endPoint y: 216, distance: 28.3
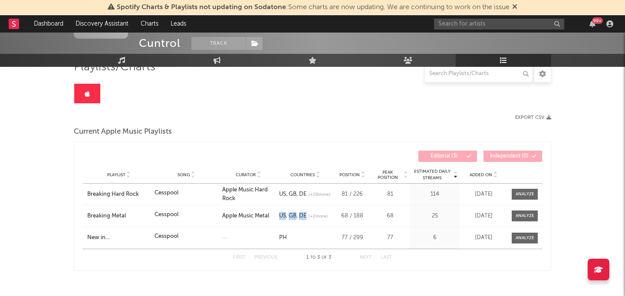
click at [306, 216] on div "Playlist Breaking Metal Song Cesspool Curator Apple Music Metal Genre Countries…" at bounding box center [312, 215] width 459 height 21
copy div "US GB DE"
drag, startPoint x: 329, startPoint y: 192, endPoint x: 310, endPoint y: 191, distance: 19.1
click at [310, 192] on span "CA RU" at bounding box center [319, 195] width 30 height 9
copy span "CA RU"
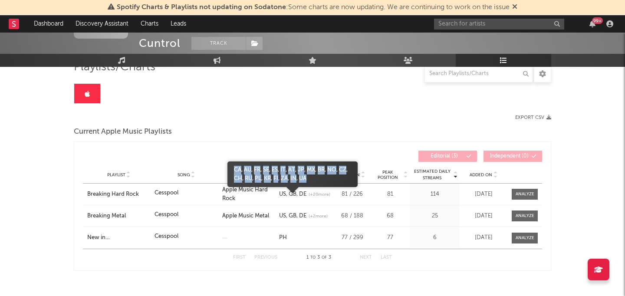
drag, startPoint x: 333, startPoint y: 178, endPoint x: 235, endPoint y: 167, distance: 98.7
click at [235, 167] on span "CA AU FR SE ES IT AT JP MX BR NO CZ CH RU PL KR FI ZA IN UA" at bounding box center [292, 174] width 130 height 17
copy span "CA AU FR SE ES IT AT JP MX BR NO CZ CH RU PL KR FI ZA IN UA"
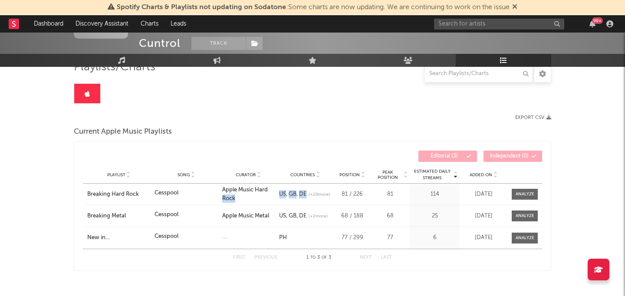
drag, startPoint x: 275, startPoint y: 189, endPoint x: 308, endPoint y: 189, distance: 32.1
click at [308, 189] on div "Playlist Breaking Hard Rock Song Cesspool Curator Apple Music Hard Rock Genre C…" at bounding box center [312, 193] width 459 height 21
click at [319, 192] on div "US GB DE (+ 20 more)" at bounding box center [305, 194] width 52 height 9
drag, startPoint x: 312, startPoint y: 191, endPoint x: 277, endPoint y: 190, distance: 35.1
click at [277, 190] on div "Countries US GB DE (+ 20 more)" at bounding box center [305, 194] width 57 height 9
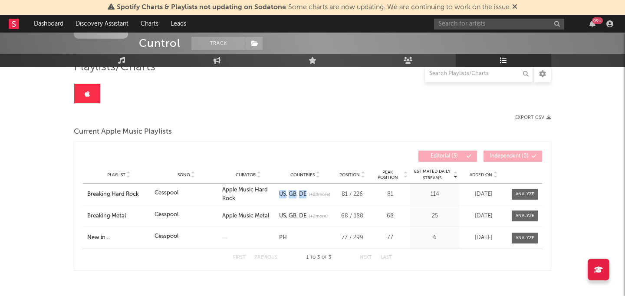
copy div "US GB DE"
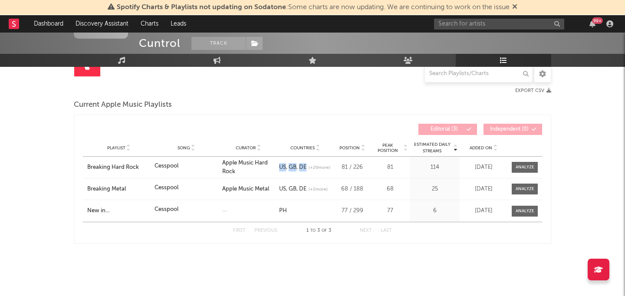
click at [384, 230] on button "Last" at bounding box center [385, 230] width 11 height 5
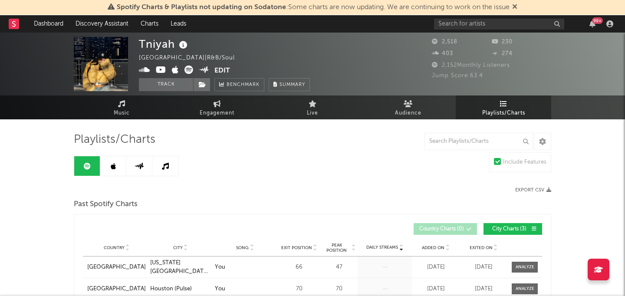
click at [114, 161] on link at bounding box center [113, 166] width 26 height 20
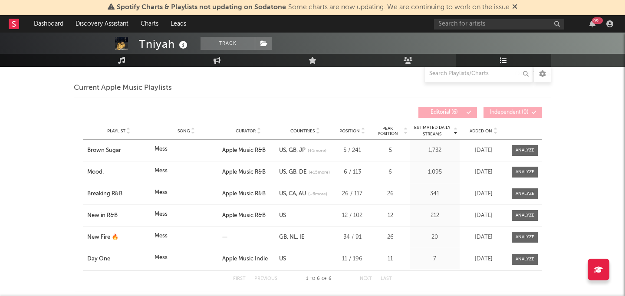
scroll to position [121, 0]
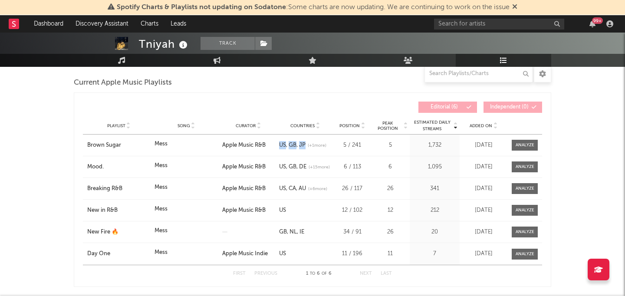
drag, startPoint x: 276, startPoint y: 144, endPoint x: 306, endPoint y: 145, distance: 30.0
click at [306, 145] on div "Playlist Brown Sugar Song Mess Curator Apple Music R&B Genre Countries [GEOGRAP…" at bounding box center [312, 144] width 459 height 21
copy div "Genre Countries [GEOGRAPHIC_DATA] [GEOGRAPHIC_DATA] JP"
click at [277, 159] on div "Playlist Mood. Song Mess Curator Apple Music R&B Genre Countries US GB DE (+ 15…" at bounding box center [312, 166] width 459 height 21
drag, startPoint x: 277, startPoint y: 166, endPoint x: 306, endPoint y: 166, distance: 29.5
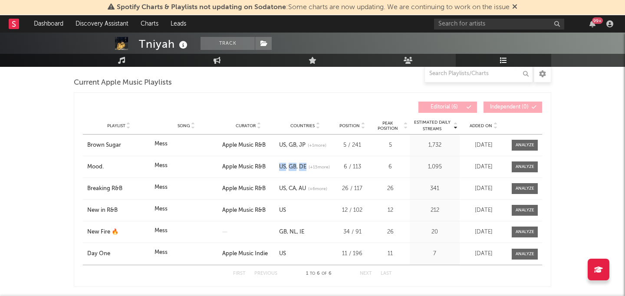
click at [306, 166] on div "Countries US GB DE (+ 15 more)" at bounding box center [305, 167] width 57 height 9
copy div "US GB DE"
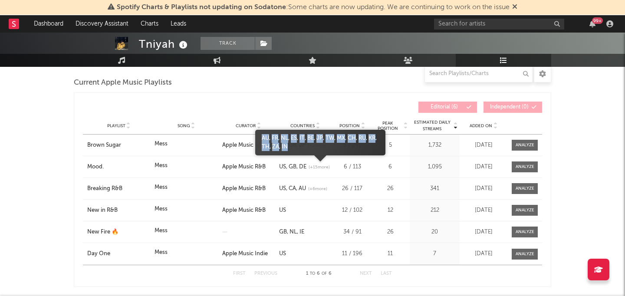
drag, startPoint x: 318, startPoint y: 145, endPoint x: 259, endPoint y: 137, distance: 58.7
click at [259, 137] on span "AU FR NL ES IT BE JP TW MX CH RU KR TH ZA IN" at bounding box center [320, 142] width 130 height 17
copy span "AU FR NL ES IT BE JP TW MX CH RU KR TH ZA IN"
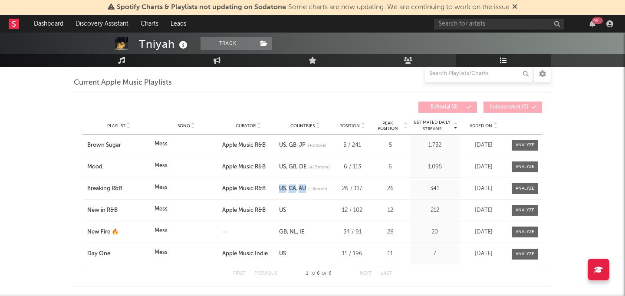
drag, startPoint x: 275, startPoint y: 186, endPoint x: 306, endPoint y: 190, distance: 31.5
click at [307, 190] on div "Playlist Breaking R&B Song Mess Curator Apple Music R&B Genre Countries [GEOGRA…" at bounding box center [312, 188] width 459 height 21
copy div "Genre Countries [GEOGRAPHIC_DATA] CA AU"
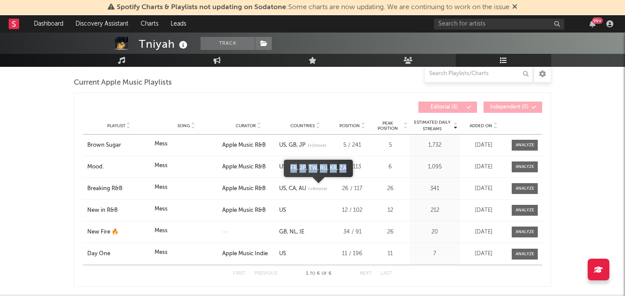
drag, startPoint x: 289, startPoint y: 168, endPoint x: 347, endPoint y: 167, distance: 57.3
click at [347, 167] on span "FR JP TW RU KR ZA" at bounding box center [318, 168] width 69 height 9
copy span "FR JP TW RU KR ZA"
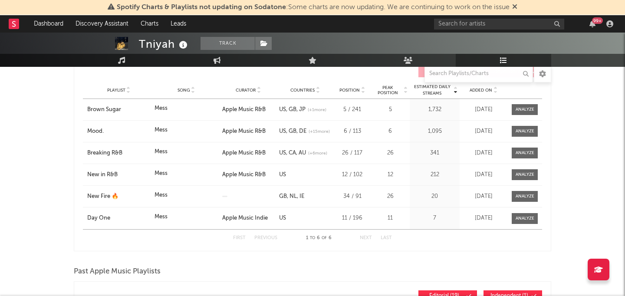
scroll to position [167, 0]
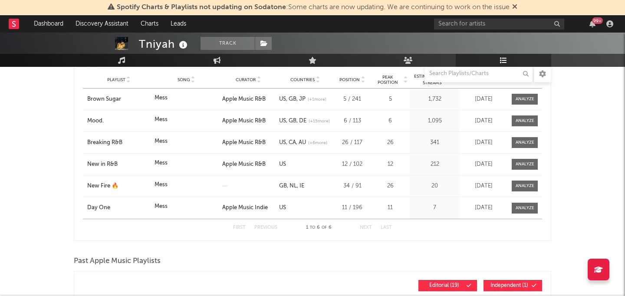
click at [282, 206] on link "US" at bounding box center [282, 208] width 7 height 6
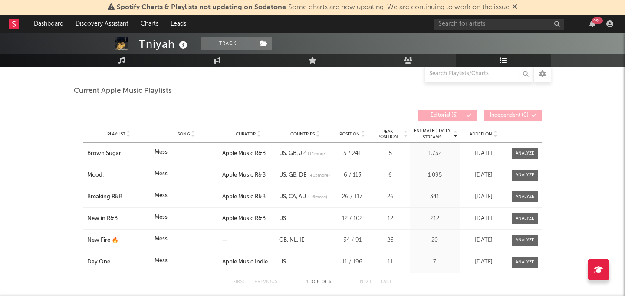
scroll to position [111, 0]
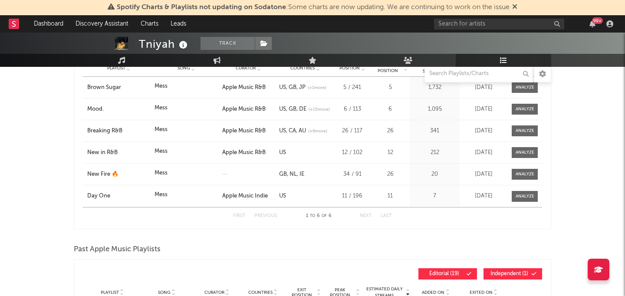
scroll to position [180, 0]
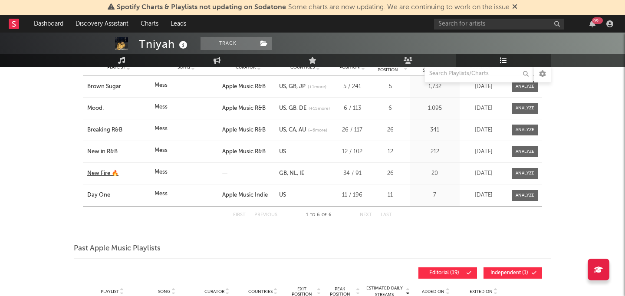
click at [114, 174] on div "New Fire 🔥" at bounding box center [118, 173] width 63 height 9
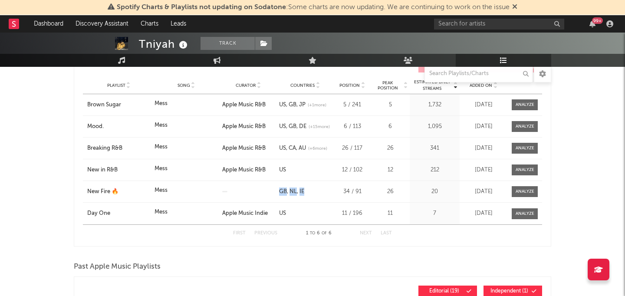
drag, startPoint x: 314, startPoint y: 191, endPoint x: 278, endPoint y: 192, distance: 36.4
click at [278, 192] on div "Countries GB NL IE" at bounding box center [305, 191] width 57 height 9
copy div "GB NL IE"
